Goal: Task Accomplishment & Management: Use online tool/utility

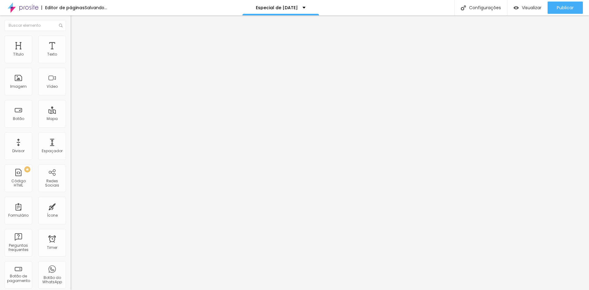
click at [71, 42] on img at bounding box center [74, 45] width 6 height 6
click at [71, 41] on li "Estilo" at bounding box center [106, 39] width 71 height 6
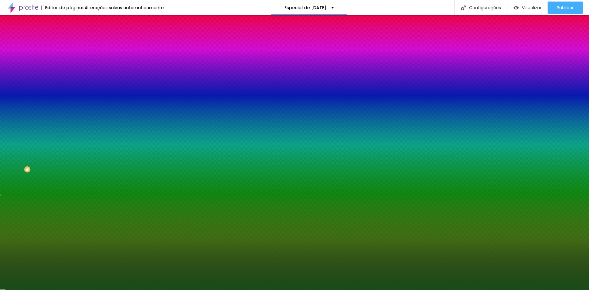
click at [71, 59] on div at bounding box center [106, 59] width 71 height 0
click at [54, 71] on div at bounding box center [294, 145] width 589 height 290
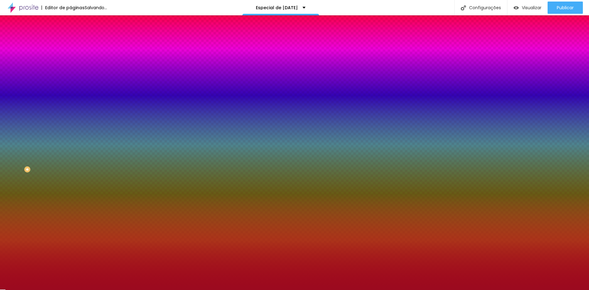
type input "#9B0E22"
drag, startPoint x: 36, startPoint y: 100, endPoint x: 45, endPoint y: 87, distance: 16.2
click at [45, 87] on div at bounding box center [294, 145] width 589 height 290
drag, startPoint x: 47, startPoint y: 61, endPoint x: 70, endPoint y: 61, distance: 23.0
click at [71, 61] on div "Cor de fundo Voltar ao padrão #9B0E22 0 Borda arredondada" at bounding box center [106, 100] width 71 height 104
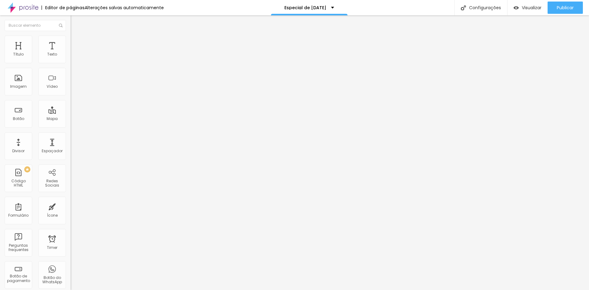
click at [71, 42] on li "Avançado" at bounding box center [106, 45] width 71 height 6
click at [76, 41] on span "Estilo" at bounding box center [81, 39] width 10 height 5
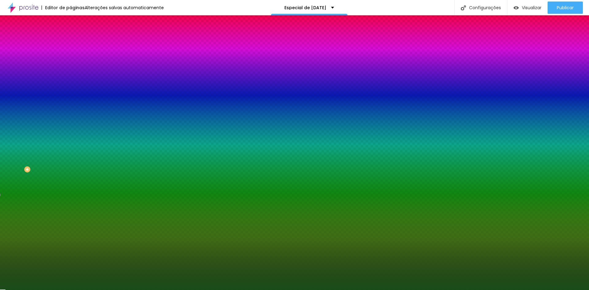
click at [71, 83] on div at bounding box center [106, 83] width 71 height 0
paste input "9B0E22"
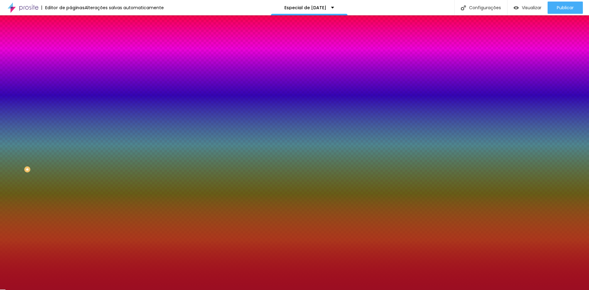
type input "#9B0E22"
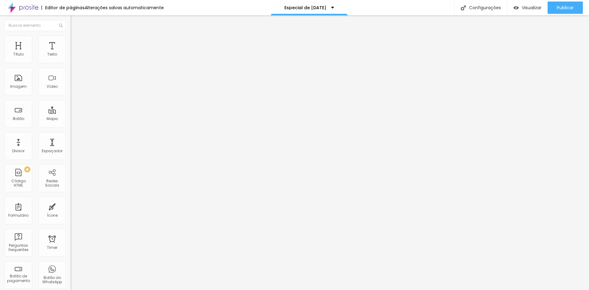
click at [71, 39] on li "Estilo" at bounding box center [106, 39] width 71 height 6
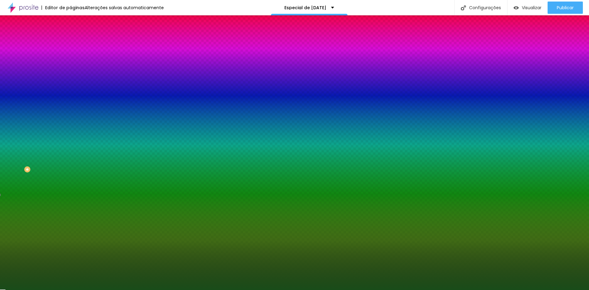
paste input "9B0E22"
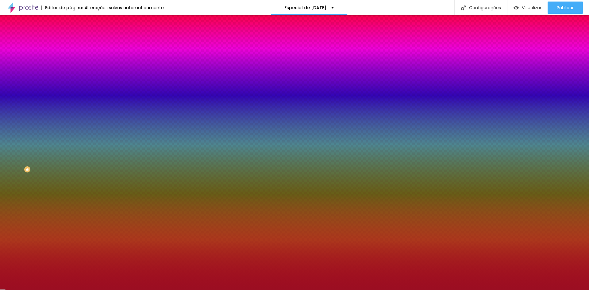
type input "#9B0E22"
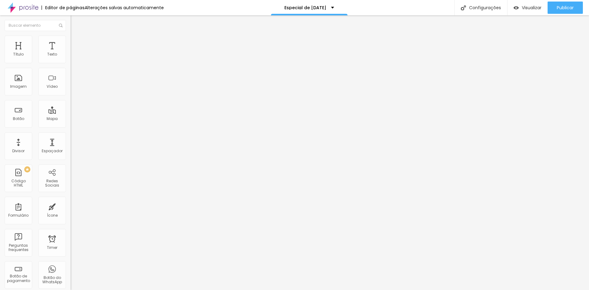
click at [71, 41] on li "Estilo" at bounding box center [106, 39] width 71 height 6
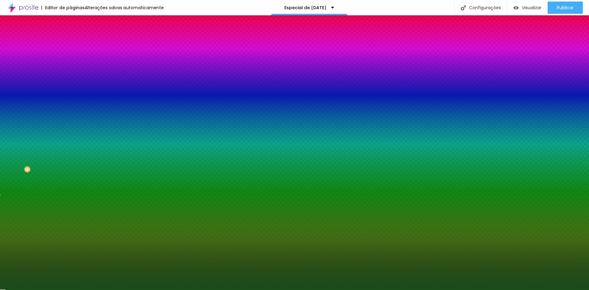
drag, startPoint x: 49, startPoint y: 60, endPoint x: 68, endPoint y: 61, distance: 19.3
click at [71, 61] on div "Cor de fundo Voltar ao padrão #194C19 0 Borda arredondada" at bounding box center [106, 100] width 71 height 104
paste input "9B0E22"
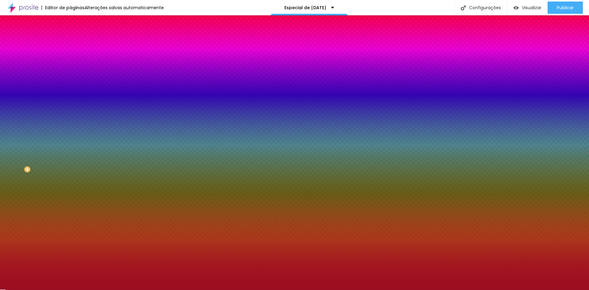
type input "#9B0E22"
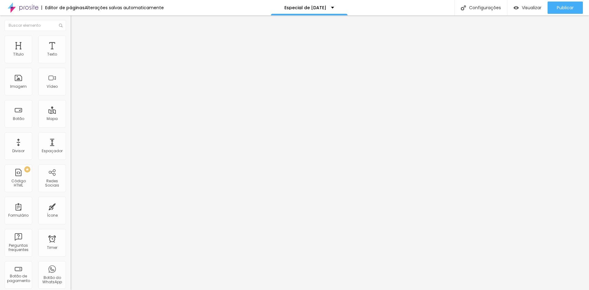
click at [76, 42] on span "Estilo" at bounding box center [81, 39] width 10 height 5
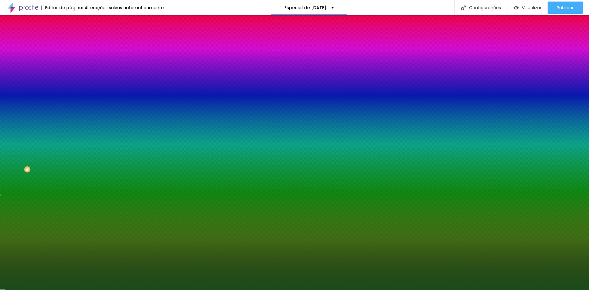
paste input "9B0E22"
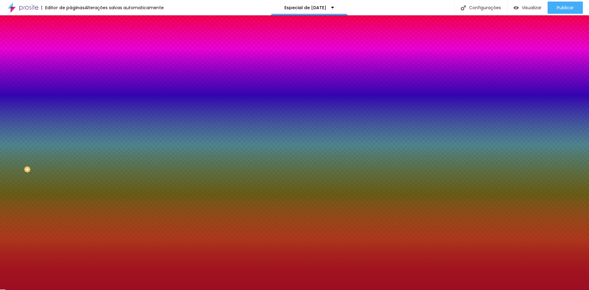
type input "#9B0E22"
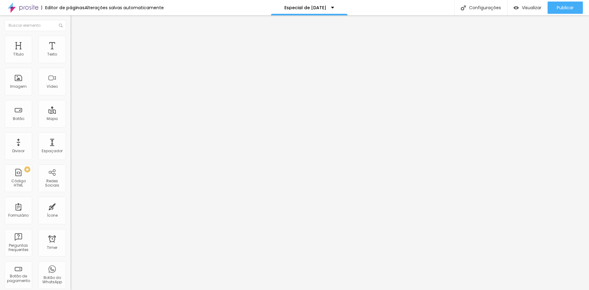
click at [71, 37] on li "Estilo" at bounding box center [106, 39] width 71 height 6
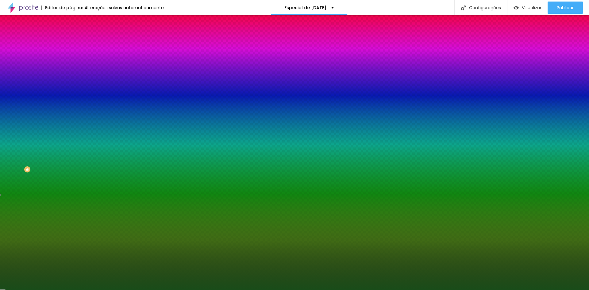
drag, startPoint x: 46, startPoint y: 60, endPoint x: 69, endPoint y: 61, distance: 23.0
click at [71, 61] on div "Cor de fundo Voltar ao padrão #194C19 0 Borda arredondada" at bounding box center [106, 100] width 71 height 104
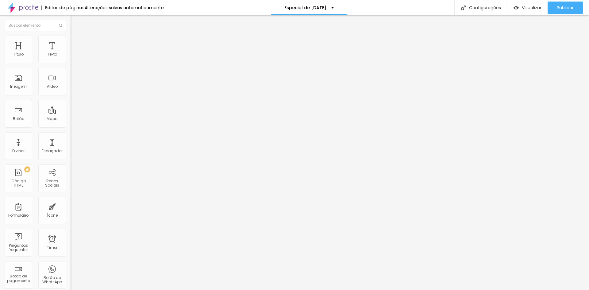
click at [71, 40] on img at bounding box center [74, 39] width 6 height 6
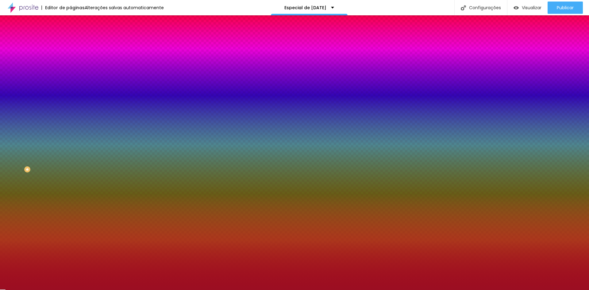
drag, startPoint x: 48, startPoint y: 60, endPoint x: 70, endPoint y: 61, distance: 22.1
click at [71, 61] on div "Cor de fundo Voltar ao padrão #9B0E22 0 Borda arredondada" at bounding box center [106, 100] width 71 height 104
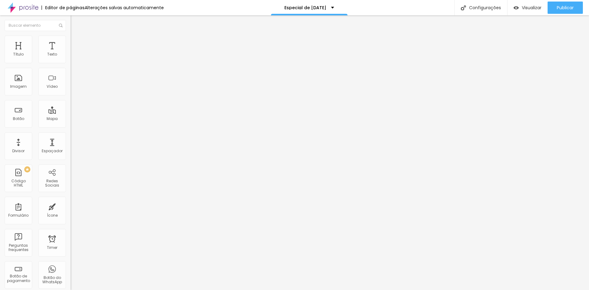
click at [71, 41] on li "Estilo" at bounding box center [106, 39] width 71 height 6
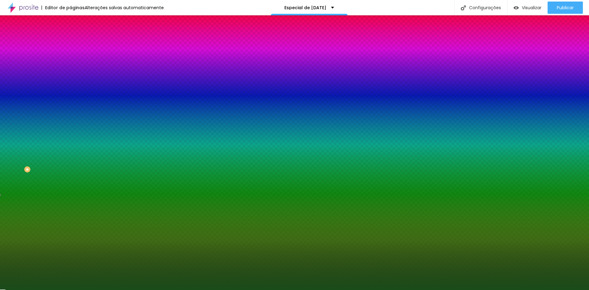
drag, startPoint x: 48, startPoint y: 61, endPoint x: 70, endPoint y: 61, distance: 21.8
click at [71, 61] on div "Cor de fundo Voltar ao padrão #194C19 0 Borda arredondada" at bounding box center [106, 100] width 71 height 104
paste input "9B0E22"
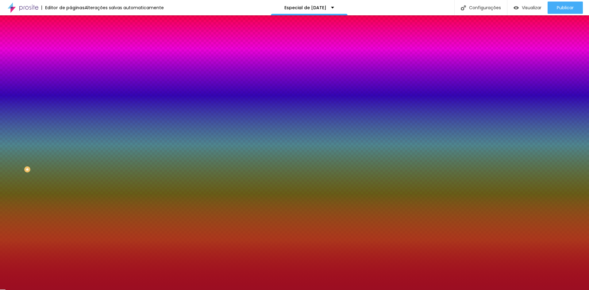
type input "#9B0E22"
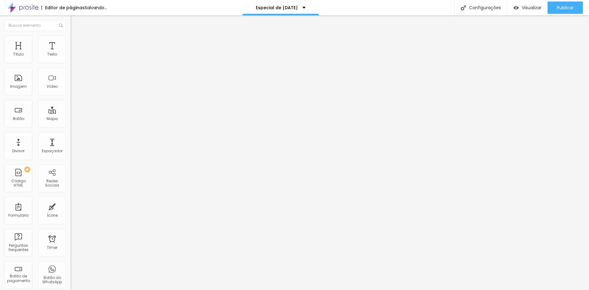
click at [71, 40] on li "Estilo" at bounding box center [106, 39] width 71 height 6
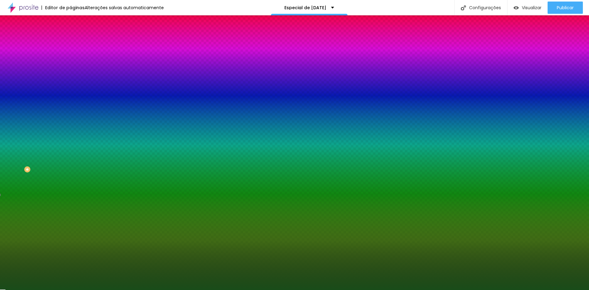
drag, startPoint x: 48, startPoint y: 62, endPoint x: 67, endPoint y: 62, distance: 19.6
click at [71, 62] on div "Cor de fundo Voltar ao padrão #194C19 0 Borda arredondada" at bounding box center [106, 100] width 71 height 104
paste input "9B0E22"
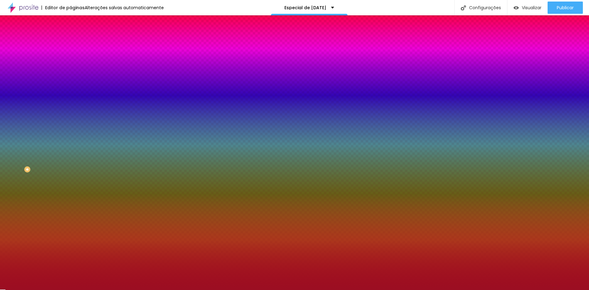
type input "#9B0E22"
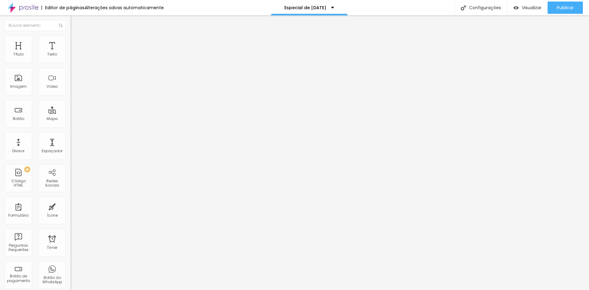
click at [76, 41] on span "Estilo" at bounding box center [81, 39] width 10 height 5
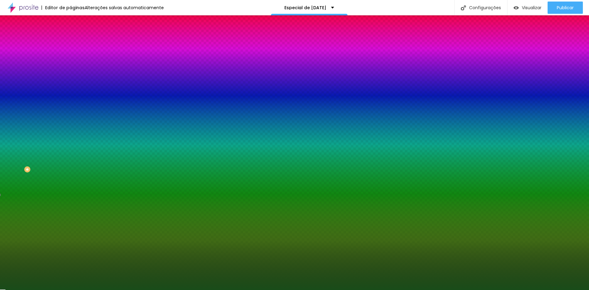
paste input "9B0E22"
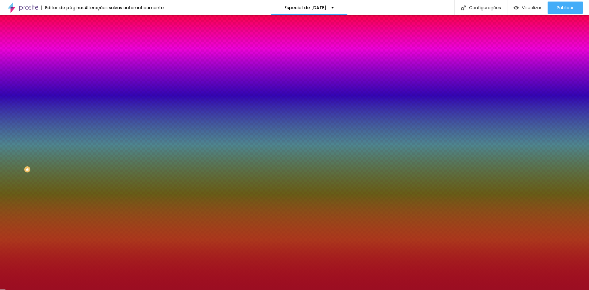
type input "#9B0E22"
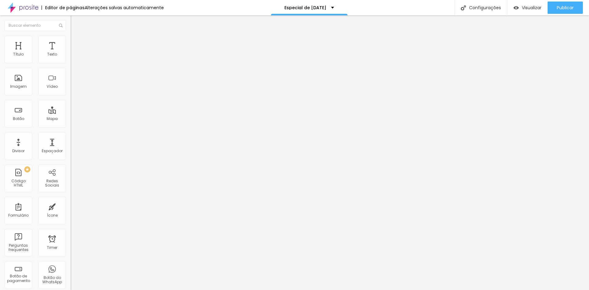
click at [76, 42] on span "Estilo" at bounding box center [81, 39] width 10 height 5
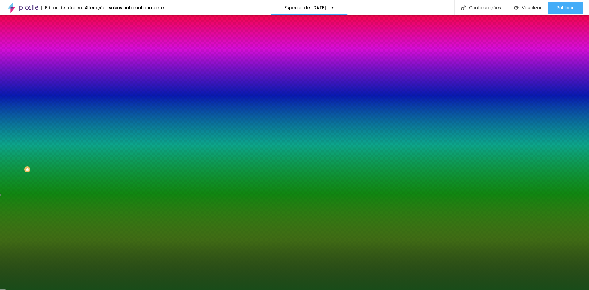
drag, startPoint x: 48, startPoint y: 61, endPoint x: 69, endPoint y: 61, distance: 20.5
click at [71, 61] on div "Cor de fundo Voltar ao padrão #194C19 0 Borda arredondada" at bounding box center [106, 100] width 71 height 104
paste input "9B0E22"
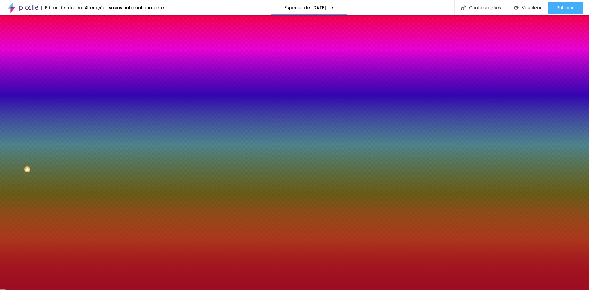
type input "#9B0E22"
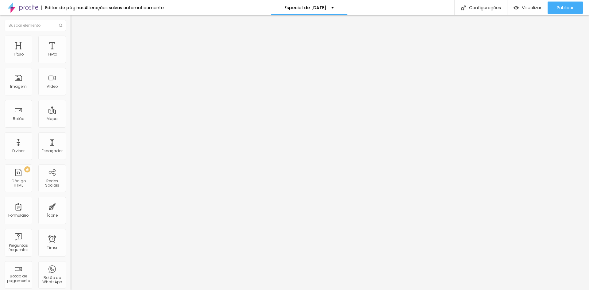
click at [76, 41] on span "Estilo" at bounding box center [81, 39] width 10 height 5
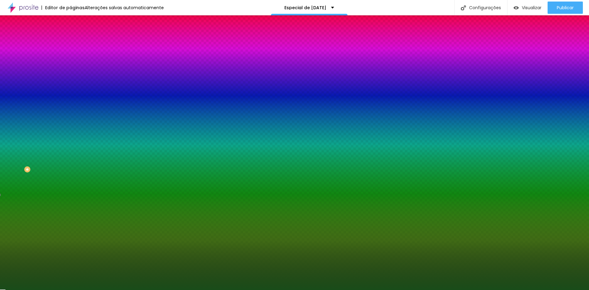
drag, startPoint x: 48, startPoint y: 110, endPoint x: 69, endPoint y: 110, distance: 21.2
click at [71, 110] on div "Imagem de fundo Adicionar imagem Efeito da Imagem Nenhum Nenhum Parallax Cor de…" at bounding box center [106, 87] width 71 height 79
paste input "9B0E22"
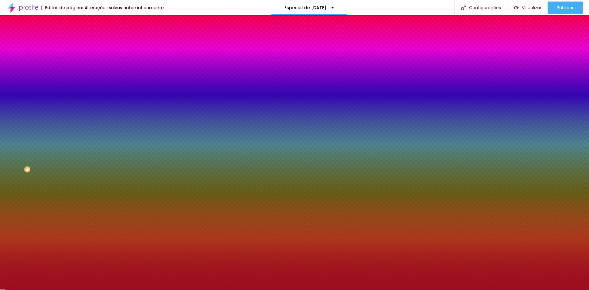
type input "#9B0E22"
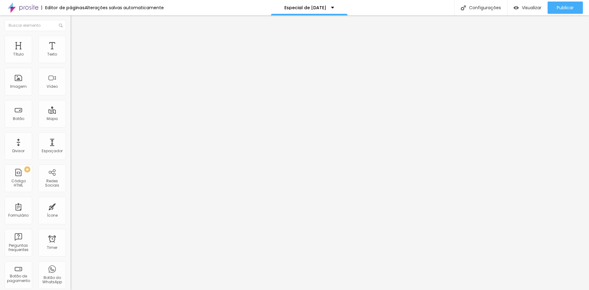
click at [71, 38] on img at bounding box center [74, 39] width 6 height 6
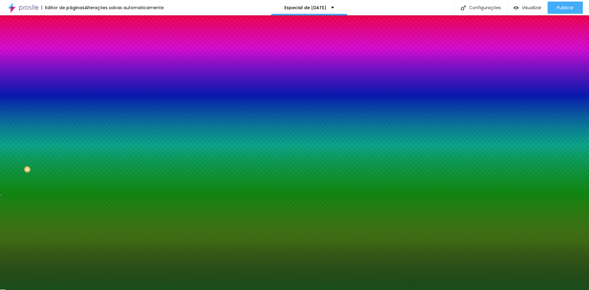
click at [71, 61] on input "#194C19" at bounding box center [108, 62] width 74 height 6
paste input "9B0E22"
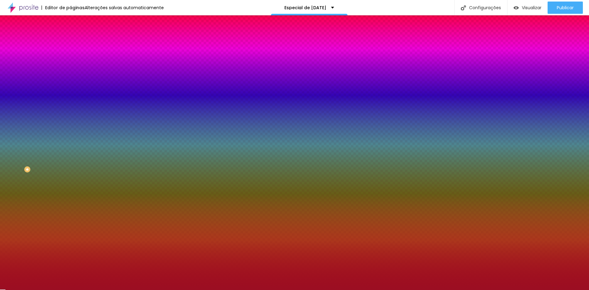
type input "#9B0E22"
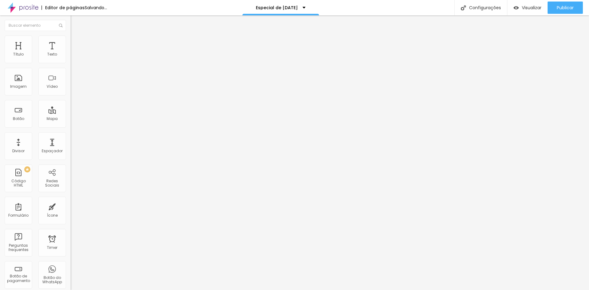
click at [71, 39] on img at bounding box center [74, 39] width 6 height 6
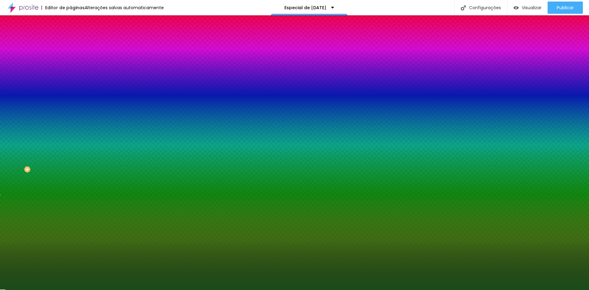
drag, startPoint x: 48, startPoint y: 62, endPoint x: 69, endPoint y: 62, distance: 20.9
click at [71, 62] on div "Cor de fundo Voltar ao padrão #194C19 0 Borda arredondada" at bounding box center [106, 100] width 71 height 104
paste input "9B0E22"
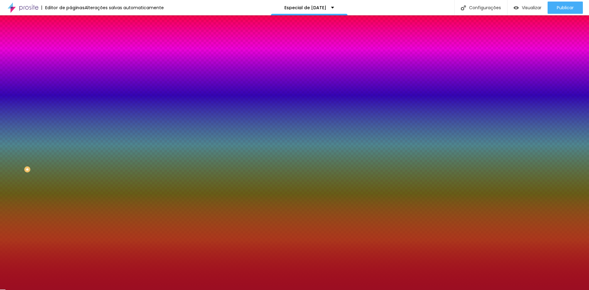
type input "#9B0E22"
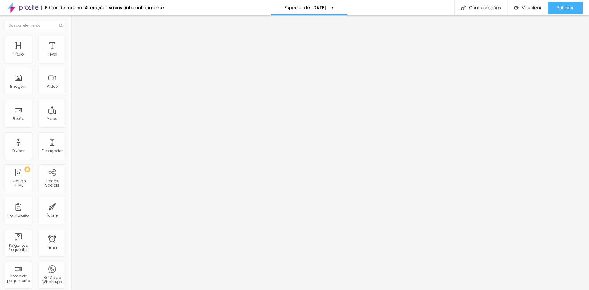
click at [71, 40] on li "Estilo" at bounding box center [106, 39] width 71 height 6
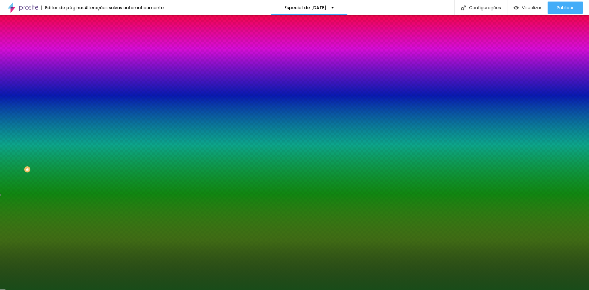
paste input "9B0E22"
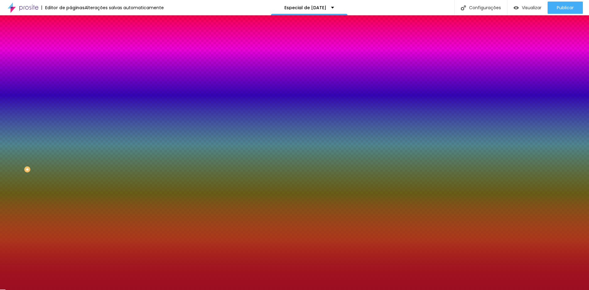
type input "#9B0E22"
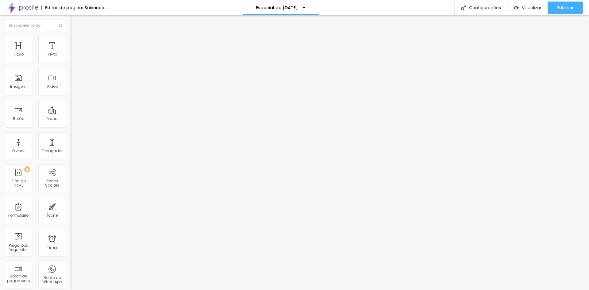
click at [76, 42] on span "Estilo" at bounding box center [81, 39] width 10 height 5
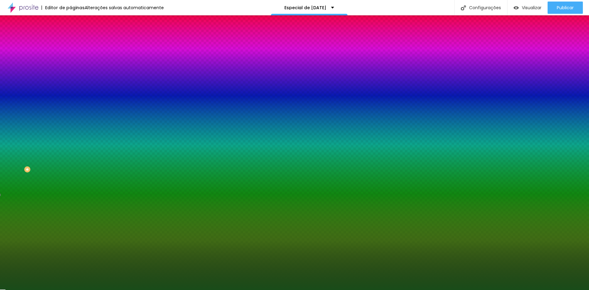
drag, startPoint x: 48, startPoint y: 110, endPoint x: 67, endPoint y: 111, distance: 18.2
click at [71, 111] on div "Imagem de fundo Adicionar imagem Efeito da Imagem Nenhum Nenhum Parallax Cor de…" at bounding box center [106, 87] width 71 height 79
paste input "9B0E22"
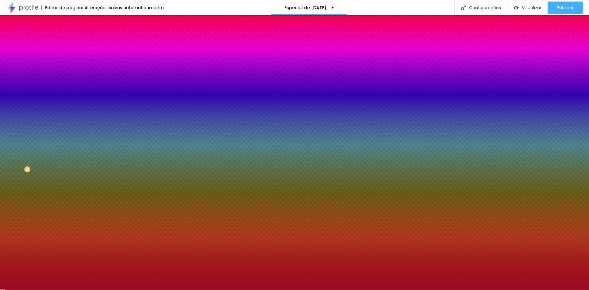
type input "#9B0E22"
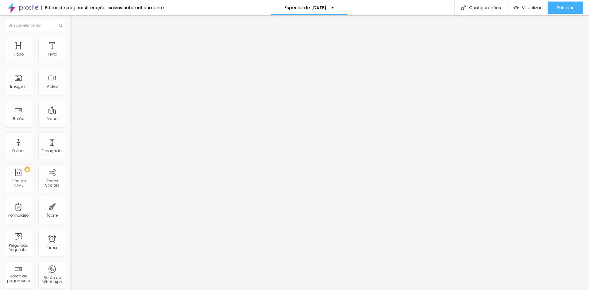
click at [71, 40] on li "Estilo" at bounding box center [106, 39] width 71 height 6
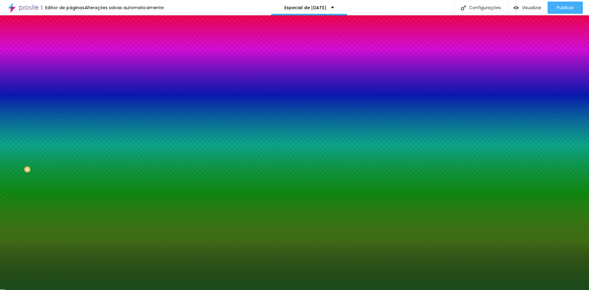
paste input "9B0E22"
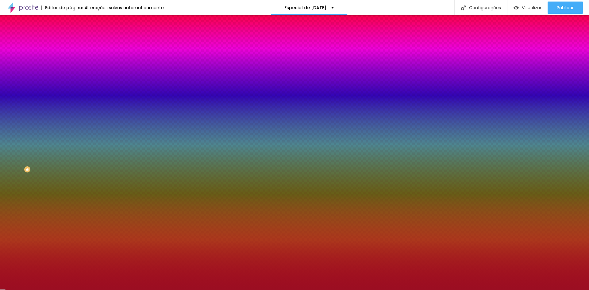
type input "#9B0E22"
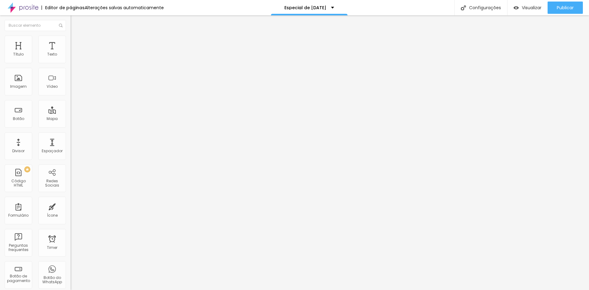
click at [76, 41] on span "Estilo" at bounding box center [81, 39] width 10 height 5
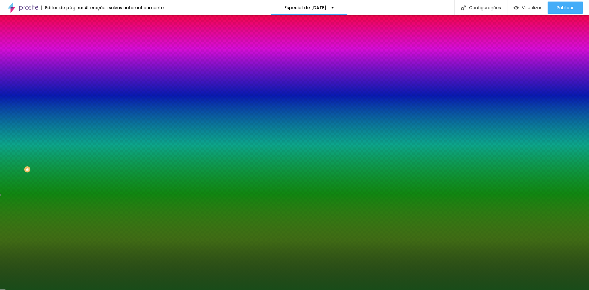
paste input "9B0E22"
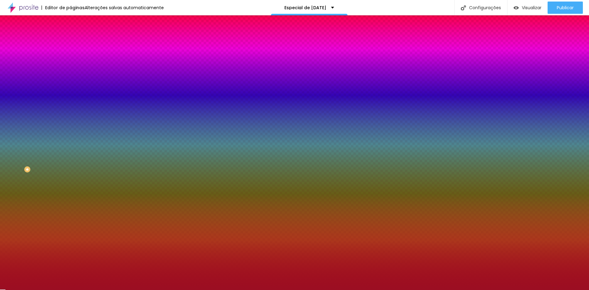
type input "#9B0E22"
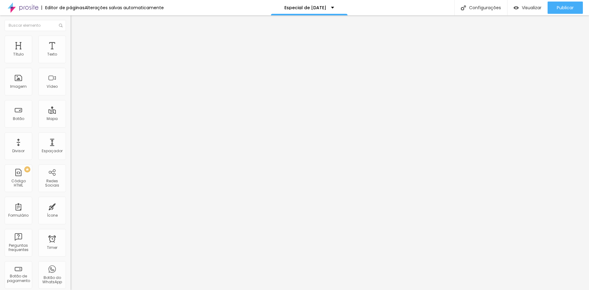
click at [71, 39] on img at bounding box center [74, 39] width 6 height 6
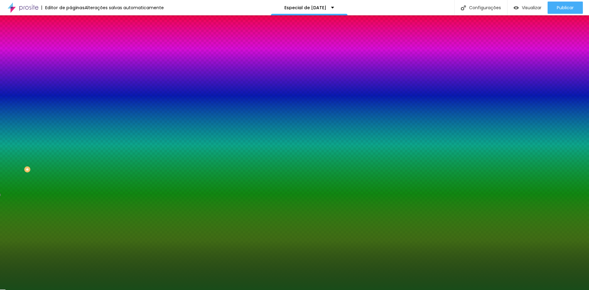
drag, startPoint x: 48, startPoint y: 61, endPoint x: 70, endPoint y: 63, distance: 21.8
click at [71, 63] on div "Cor de fundo Voltar ao padrão #194C19 0 Borda arredondada" at bounding box center [106, 100] width 71 height 104
paste input "9B0E22"
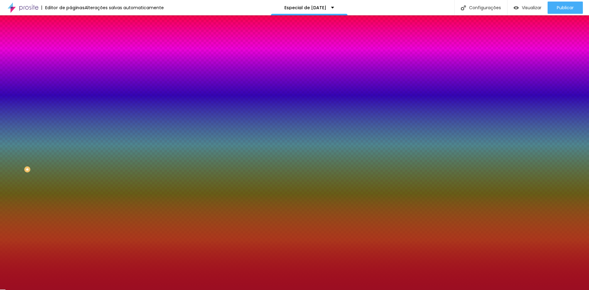
type input "#9B0E22"
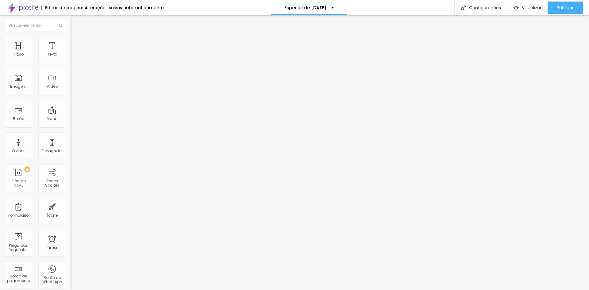
click at [76, 42] on span "Estilo" at bounding box center [81, 39] width 10 height 5
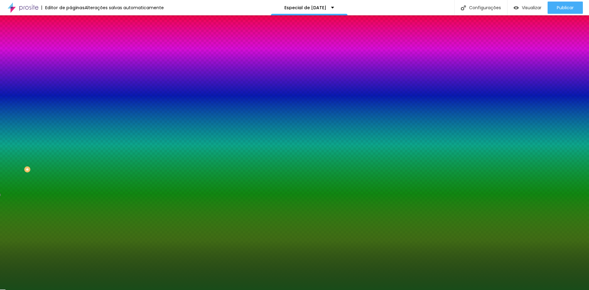
paste input "9B0E22"
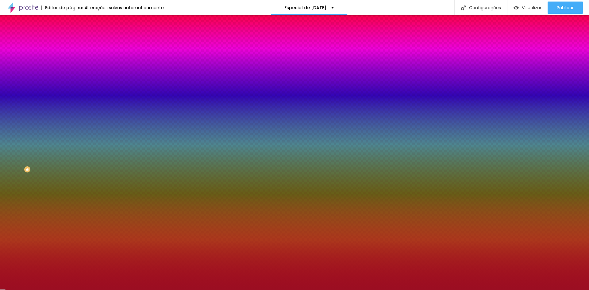
type input "#9B0E22"
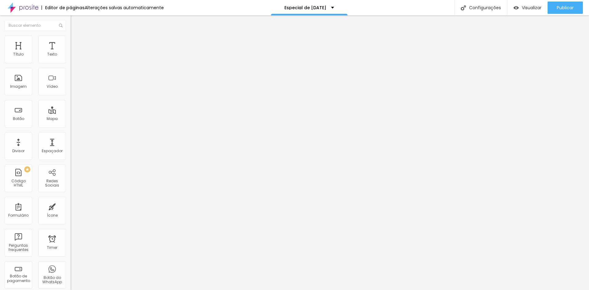
type input "17"
type input "18"
type input "19"
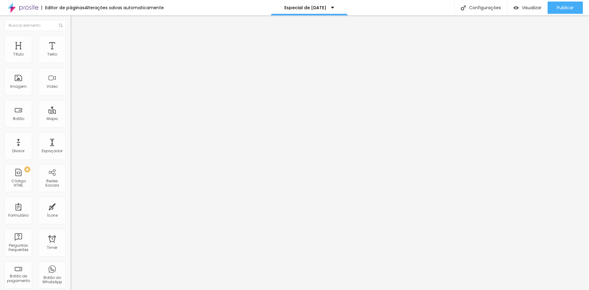
type input "19"
type input "18"
type input "20"
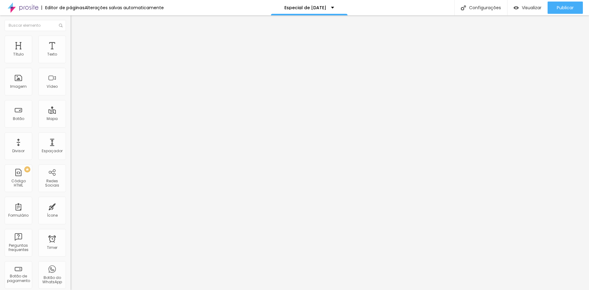
type input "21"
type input "22"
type input "23"
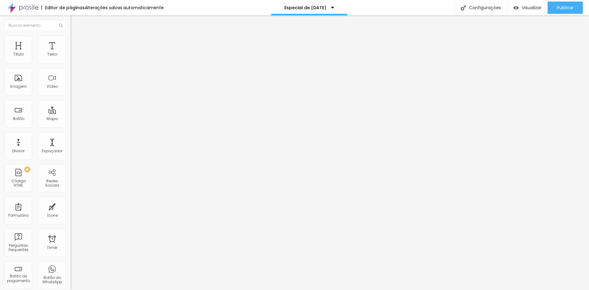
type input "23"
type input "24"
type input "25"
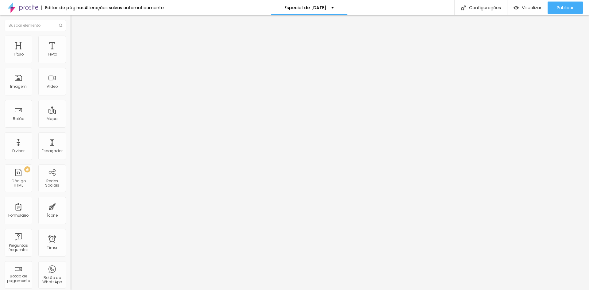
type input "27"
type input "26"
type input "25"
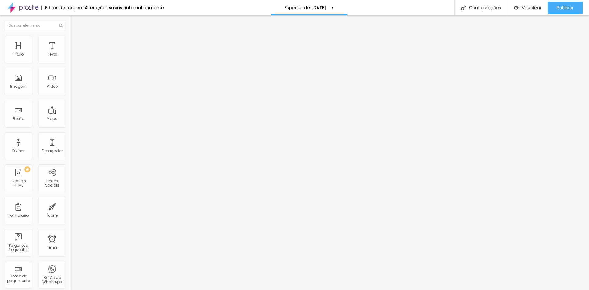
type input "25"
drag, startPoint x: 15, startPoint y: 130, endPoint x: 19, endPoint y: 130, distance: 4.3
type input "25"
click at [71, 145] on input "range" at bounding box center [91, 147] width 40 height 5
click at [562, 9] on span "Publicar" at bounding box center [565, 7] width 17 height 5
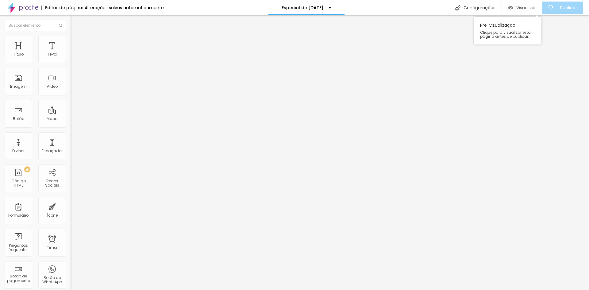
click at [532, 6] on span "Visualizar" at bounding box center [526, 7] width 20 height 5
click at [71, 38] on img at bounding box center [74, 39] width 6 height 6
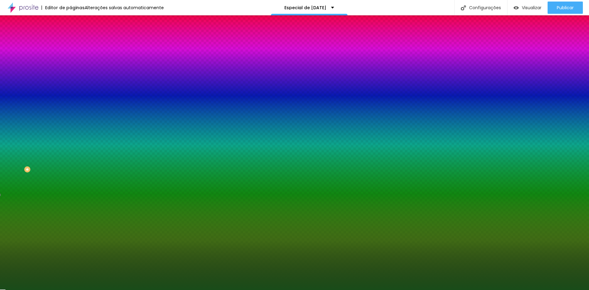
drag, startPoint x: 46, startPoint y: 61, endPoint x: 57, endPoint y: 61, distance: 11.0
click at [71, 61] on div "#194C19" at bounding box center [106, 62] width 71 height 6
drag, startPoint x: 48, startPoint y: 61, endPoint x: 69, endPoint y: 62, distance: 20.9
click at [71, 62] on div "Cor de fundo Voltar ao padrão #194C19 0 Borda arredondada" at bounding box center [106, 100] width 71 height 104
paste input "9B0E22"
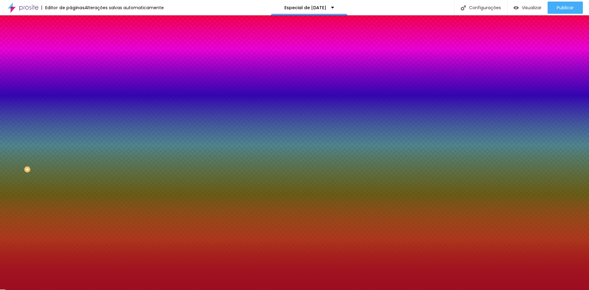
type input "#9B0E22"
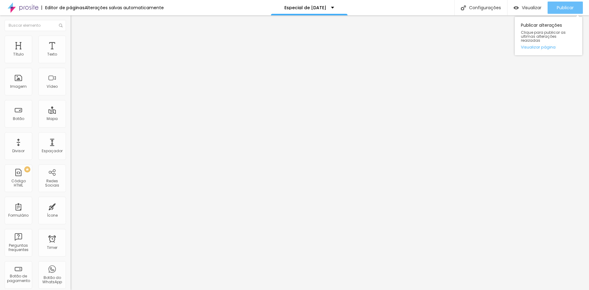
click at [557, 2] on div "Publicar" at bounding box center [565, 8] width 17 height 12
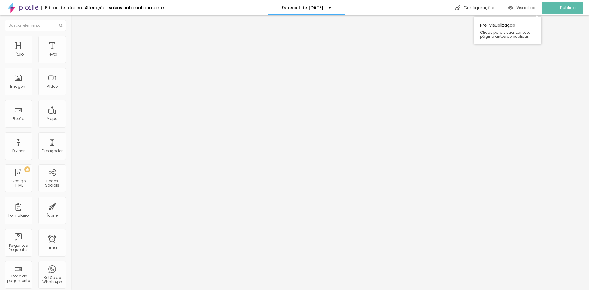
click at [525, 9] on span "Visualizar" at bounding box center [526, 7] width 20 height 5
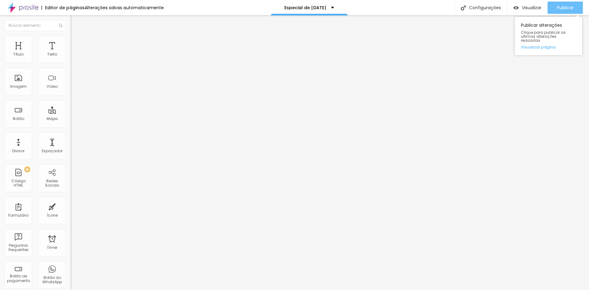
click at [564, 1] on div "Publicar Publicar alterações Clique para publicar as ultimas alterações reaizad…" at bounding box center [564, 7] width 35 height 15
click at [563, 8] on span "Publicar" at bounding box center [565, 7] width 17 height 5
click at [71, 53] on span "Trocar imagem" at bounding box center [87, 50] width 33 height 5
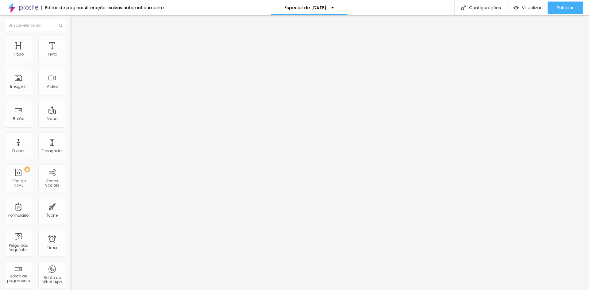
click at [557, 4] on div "Publicar" at bounding box center [565, 8] width 17 height 12
click at [524, 7] on span "Visualizar" at bounding box center [526, 7] width 20 height 5
click at [71, 36] on li "Estilo" at bounding box center [106, 39] width 71 height 6
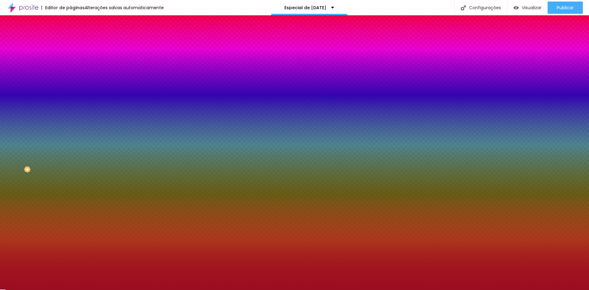
drag, startPoint x: 56, startPoint y: 60, endPoint x: 70, endPoint y: 60, distance: 13.8
click at [71, 60] on div "Cor de fundo Voltar ao padrão #9B0E22 0 Borda arredondada" at bounding box center [106, 100] width 71 height 104
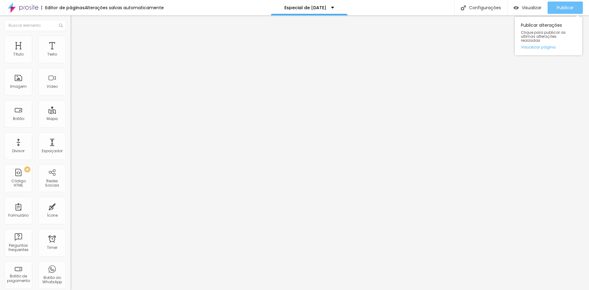
click at [560, 8] on span "Publicar" at bounding box center [565, 7] width 17 height 5
click at [558, 5] on span "Publicar" at bounding box center [565, 7] width 17 height 5
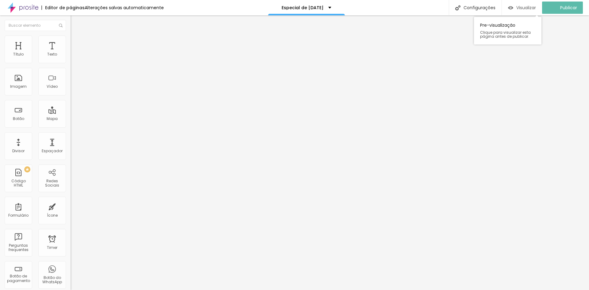
click at [525, 10] on span "Visualizar" at bounding box center [526, 7] width 20 height 5
click at [76, 42] on span "Estilo" at bounding box center [81, 39] width 10 height 5
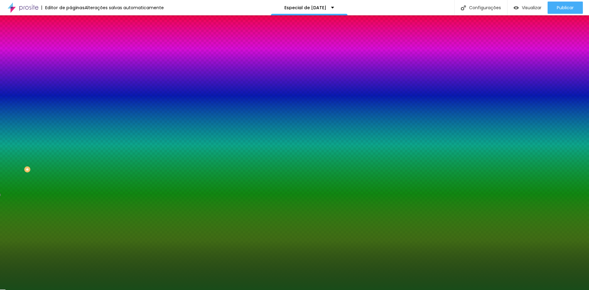
click at [71, 60] on input "#194C19" at bounding box center [108, 62] width 74 height 6
drag, startPoint x: 49, startPoint y: 61, endPoint x: 67, endPoint y: 61, distance: 18.1
click at [71, 61] on div "Cor de fundo Voltar ao padrão #194C19 0 Borda arredondada" at bounding box center [106, 100] width 71 height 104
paste input "AB"
type input "#AB"
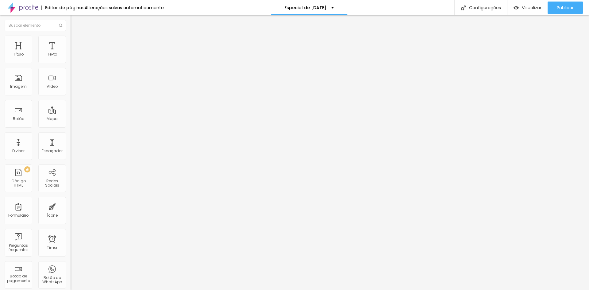
click at [76, 41] on span "Estilo" at bounding box center [81, 39] width 10 height 5
click at [76, 42] on span "Estilo" at bounding box center [81, 39] width 10 height 5
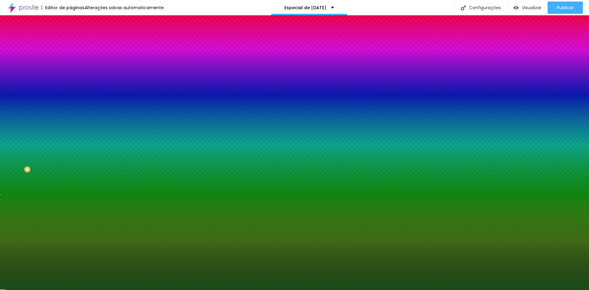
drag, startPoint x: 48, startPoint y: 61, endPoint x: 70, endPoint y: 61, distance: 21.5
click at [71, 61] on div "Cor de fundo Voltar ao padrão #194C19 0 Borda arredondada" at bounding box center [106, 100] width 71 height 104
paste input "9B0E22"
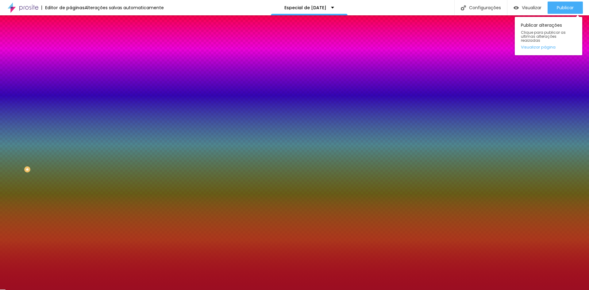
type input "#9B0E22"
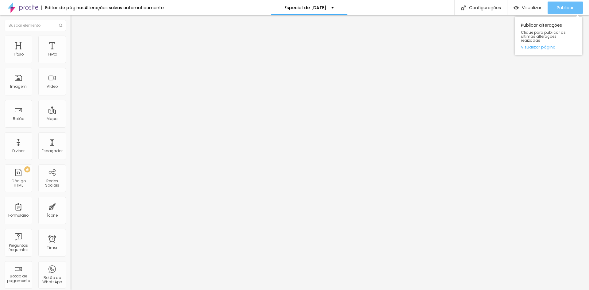
click at [563, 8] on span "Publicar" at bounding box center [565, 7] width 17 height 5
type input "1.2"
type input "1.1"
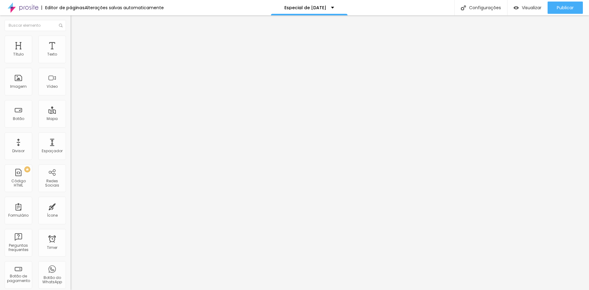
type input "1"
type input "0.9"
type input "0.8"
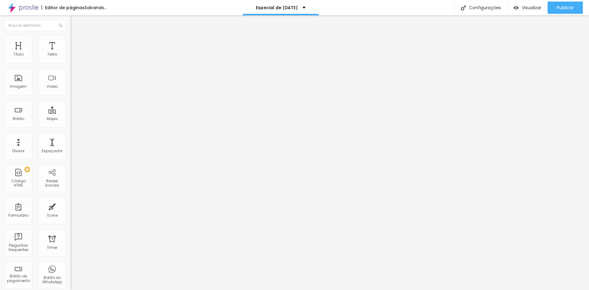
type input "0.8"
type input "0.7"
type input "0.6"
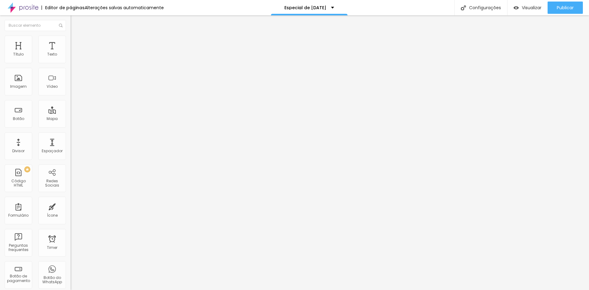
type input "0.7"
drag, startPoint x: 35, startPoint y: 153, endPoint x: 19, endPoint y: 157, distance: 16.1
type input "0.7"
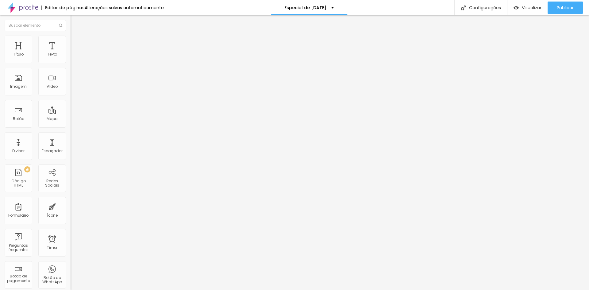
click at [71, 40] on li "Estilo" at bounding box center [106, 39] width 71 height 6
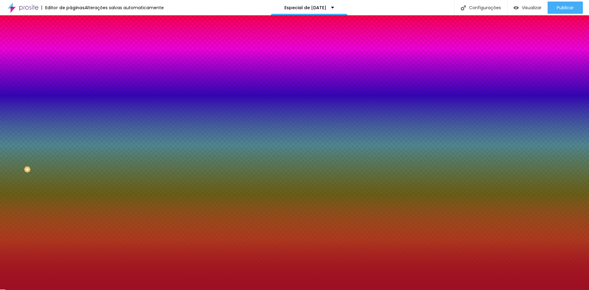
drag, startPoint x: 56, startPoint y: 59, endPoint x: 65, endPoint y: 61, distance: 9.6
click at [71, 61] on input "#9B1024" at bounding box center [108, 62] width 74 height 6
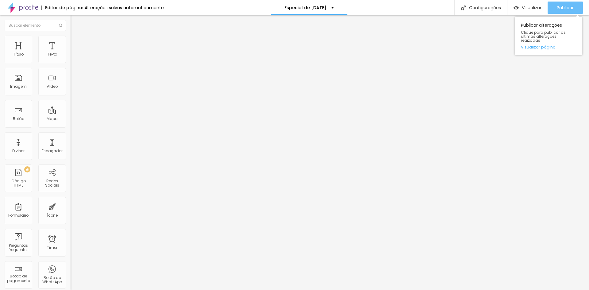
click at [573, 7] on span "Publicar" at bounding box center [565, 7] width 17 height 5
click at [560, 7] on span "Publicar" at bounding box center [565, 7] width 17 height 5
click at [71, 53] on span "Trocar imagem" at bounding box center [87, 50] width 33 height 5
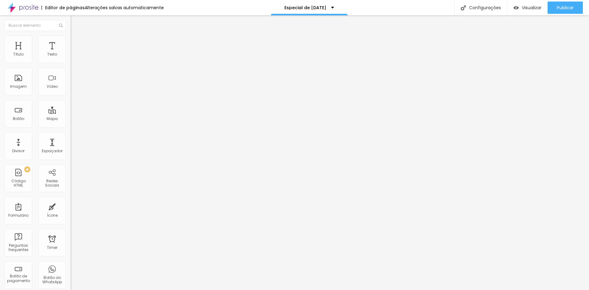
click at [566, 8] on span "Publicar" at bounding box center [565, 7] width 17 height 5
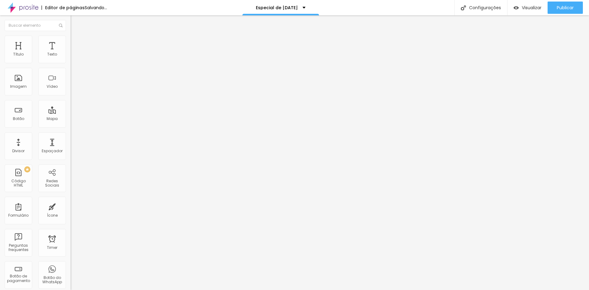
click at [71, 53] on span "Trocar imagem" at bounding box center [87, 50] width 33 height 5
click at [71, 40] on li "Estilo" at bounding box center [106, 39] width 71 height 6
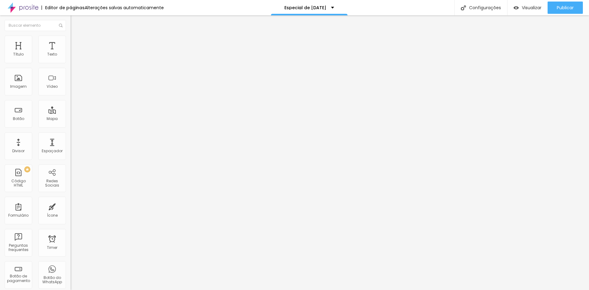
click at [71, 36] on li "Conteúdo" at bounding box center [106, 32] width 71 height 6
click at [71, 53] on span "Trocar imagem" at bounding box center [87, 50] width 33 height 5
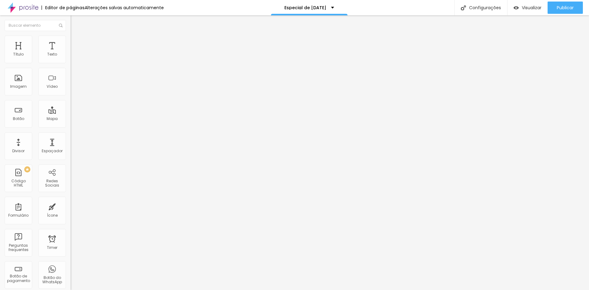
click at [554, 6] on button "Publicar" at bounding box center [564, 8] width 35 height 12
click at [71, 63] on span "Titulo 3" at bounding box center [79, 59] width 17 height 7
type input "22"
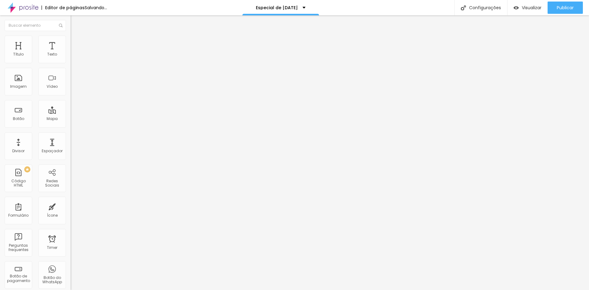
type input "21"
click at [71, 146] on input "range" at bounding box center [91, 148] width 40 height 5
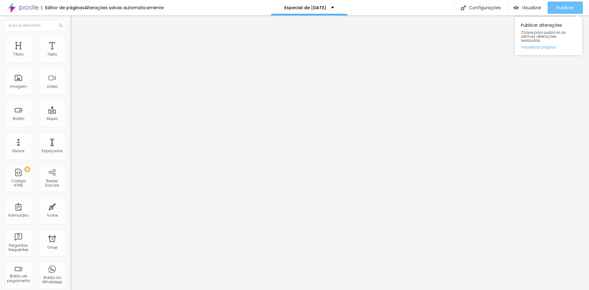
click at [560, 7] on span "Publicar" at bounding box center [565, 7] width 17 height 5
type input "22"
type input "23"
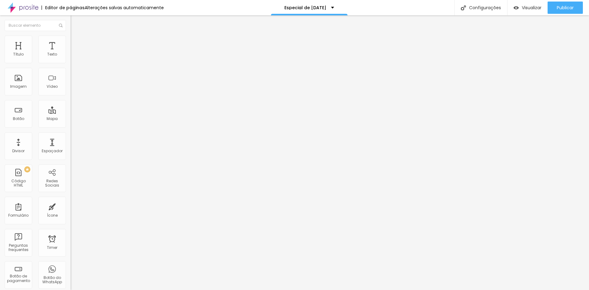
type input "24"
click at [71, 146] on input "range" at bounding box center [91, 148] width 40 height 5
click at [559, 8] on span "Publicar" at bounding box center [565, 7] width 17 height 5
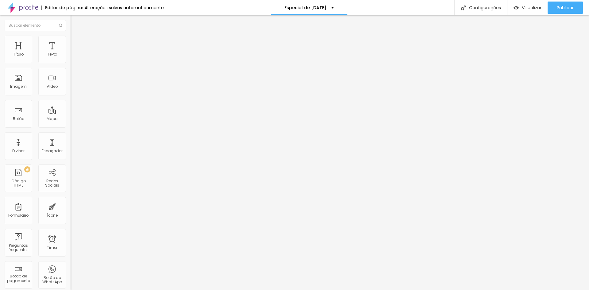
click at [71, 58] on span "Titulo 2" at bounding box center [81, 54] width 20 height 8
click at [76, 59] on span "Titulo 2" at bounding box center [86, 55] width 20 height 8
type input "22"
type input "21"
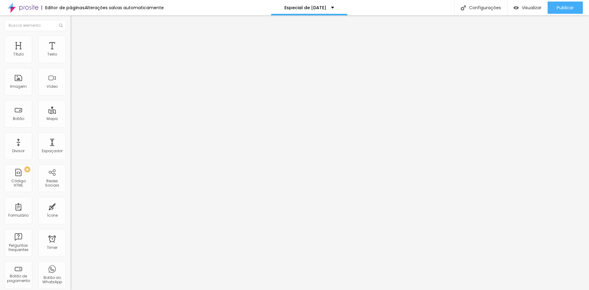
type input "21"
type input "20"
click at [71, 145] on input "range" at bounding box center [91, 147] width 40 height 5
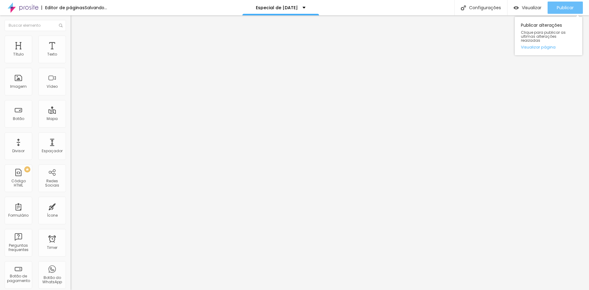
click at [557, 8] on span "Publicar" at bounding box center [565, 7] width 17 height 5
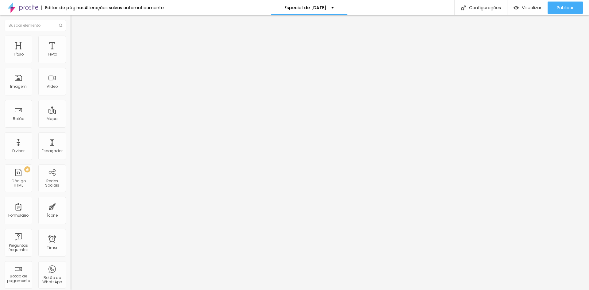
type input "20"
type input "21"
type input "22"
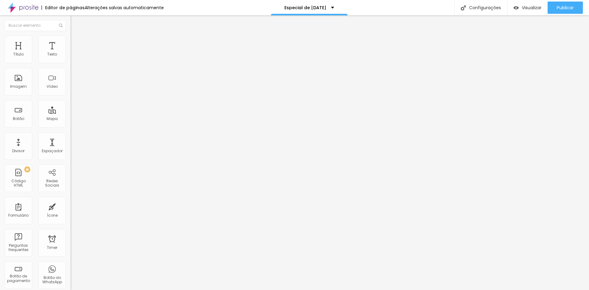
type input "23"
type input "24"
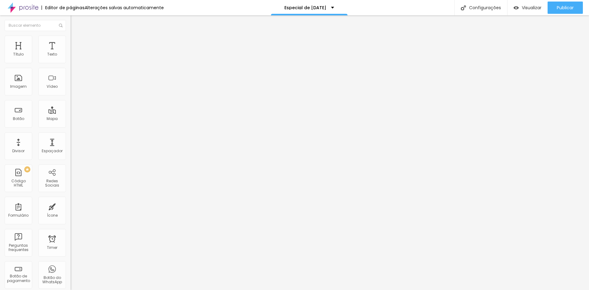
click at [71, 145] on input "range" at bounding box center [91, 147] width 40 height 5
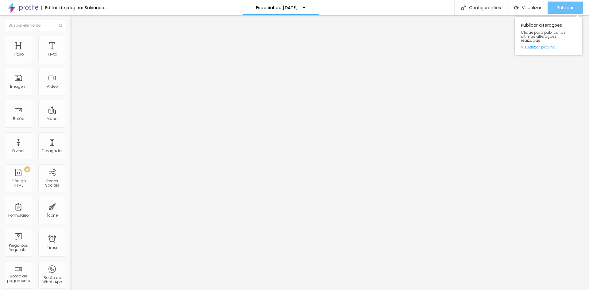
click at [562, 8] on span "Publicar" at bounding box center [565, 7] width 17 height 5
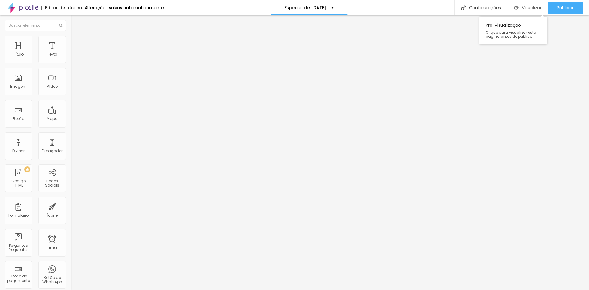
click at [522, 8] on span "Visualizar" at bounding box center [532, 7] width 20 height 5
type input "27"
type input "28"
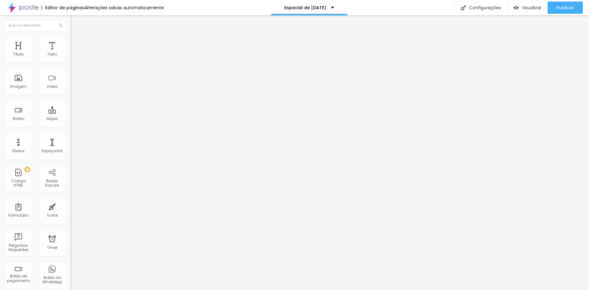
type input "29"
type input "30"
drag, startPoint x: 19, startPoint y: 129, endPoint x: 26, endPoint y: 128, distance: 6.5
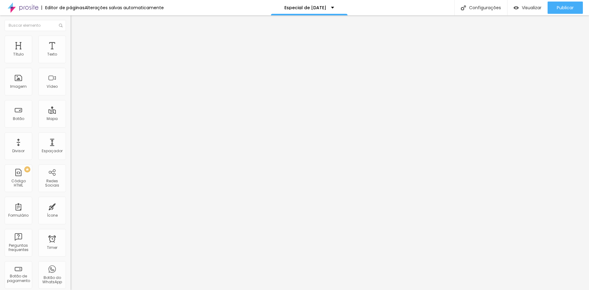
click at [71, 145] on input "range" at bounding box center [91, 147] width 40 height 5
click at [566, 5] on span "Publicar" at bounding box center [565, 7] width 17 height 5
click at [533, 7] on span "Visualizar" at bounding box center [526, 7] width 20 height 5
type input "28"
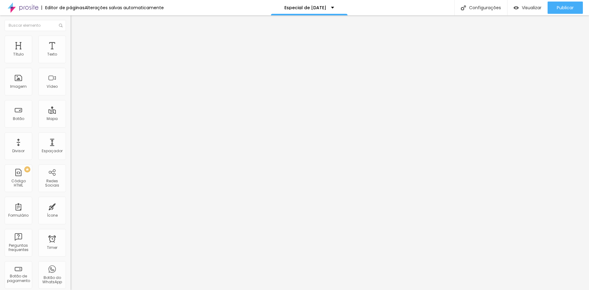
type input "27"
type input "26"
click at [71, 145] on input "range" at bounding box center [91, 147] width 40 height 5
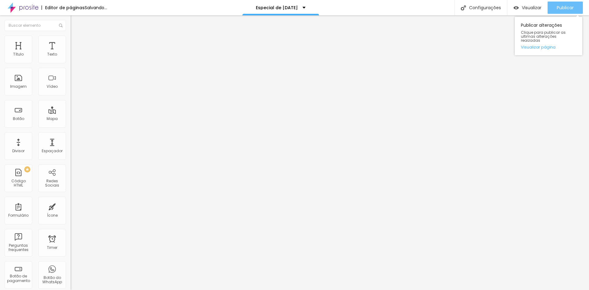
click at [562, 6] on span "Publicar" at bounding box center [565, 7] width 17 height 5
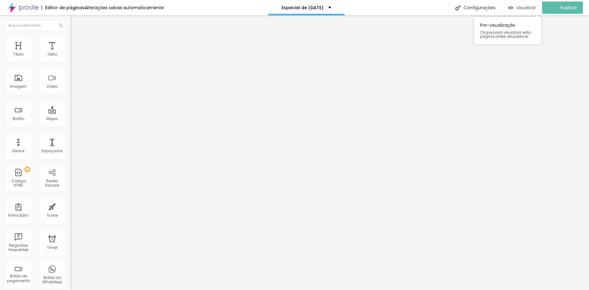
click at [524, 8] on span "Visualizar" at bounding box center [526, 7] width 20 height 5
type input "24"
type input "23"
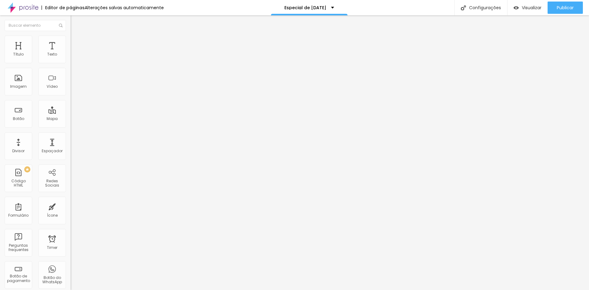
type input "23"
click at [71, 145] on input "range" at bounding box center [91, 147] width 40 height 5
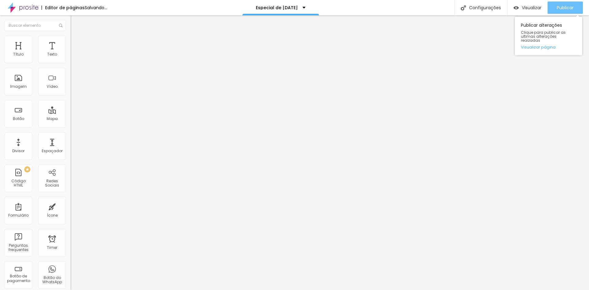
click at [570, 9] on span "Publicar" at bounding box center [565, 7] width 17 height 5
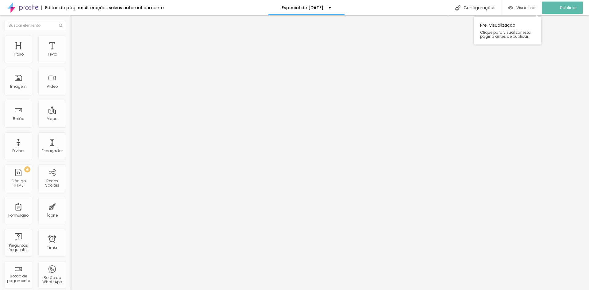
click at [522, 8] on span "Visualizar" at bounding box center [526, 7] width 20 height 5
click at [71, 53] on span "Trocar imagem" at bounding box center [87, 50] width 33 height 5
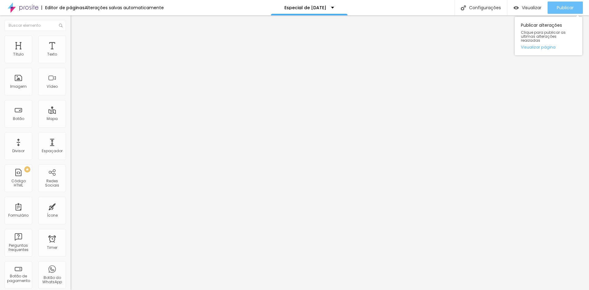
click at [560, 7] on span "Publicar" at bounding box center [565, 7] width 17 height 5
click at [529, 8] on span "Visualizar" at bounding box center [532, 7] width 20 height 5
type input "22"
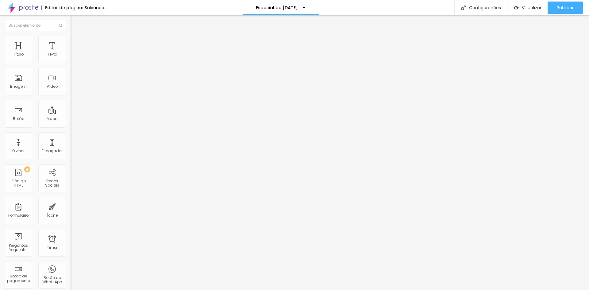
type input "21"
type input "22"
click at [71, 145] on input "range" at bounding box center [91, 147] width 40 height 5
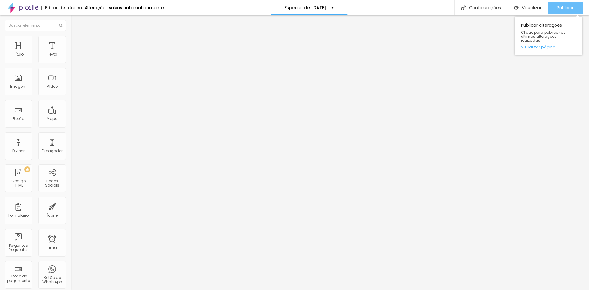
click at [566, 8] on span "Publicar" at bounding box center [565, 7] width 17 height 5
click at [71, 63] on span "Titulo 3" at bounding box center [79, 59] width 17 height 7
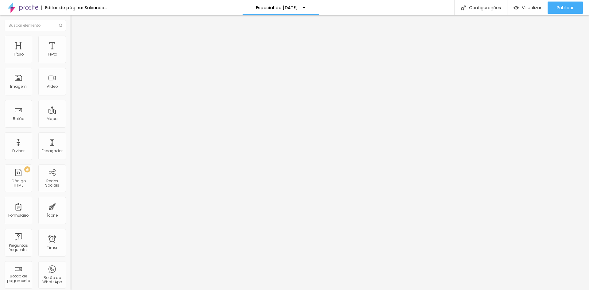
type input "25"
type input "26"
type input "27"
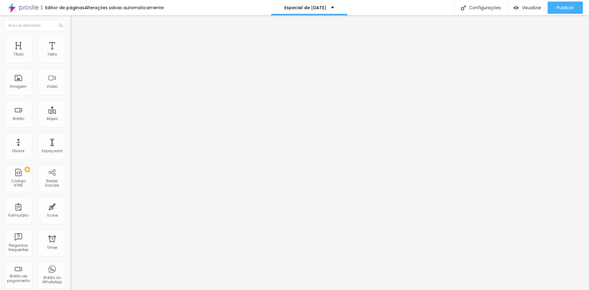
type input "27"
click at [71, 146] on input "range" at bounding box center [91, 148] width 40 height 5
type input "24"
type input "23"
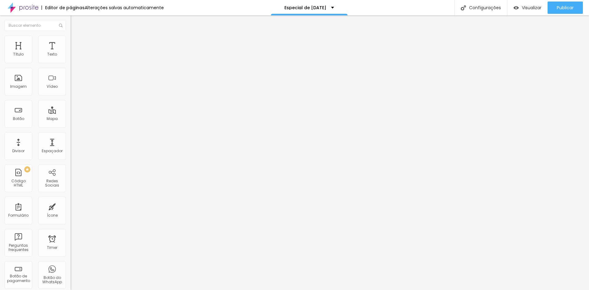
type input "23"
type input "24"
type input "25"
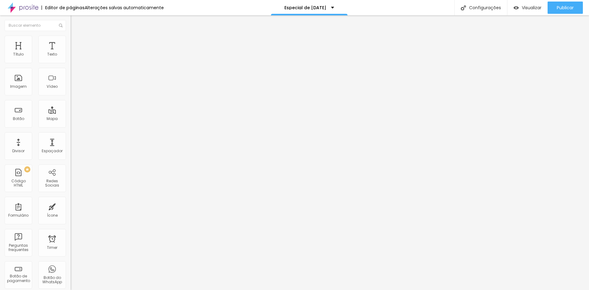
type input "26"
type input "25"
click at [71, 146] on input "range" at bounding box center [91, 148] width 40 height 5
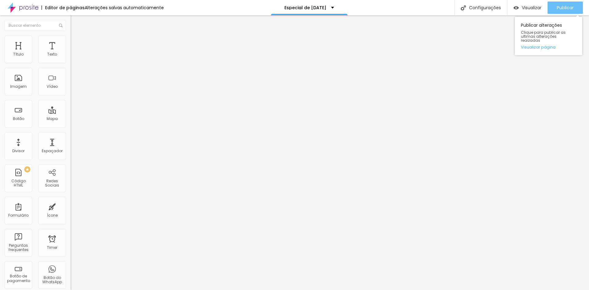
click at [560, 6] on span "Publicar" at bounding box center [565, 7] width 17 height 5
type input "26"
type input "27"
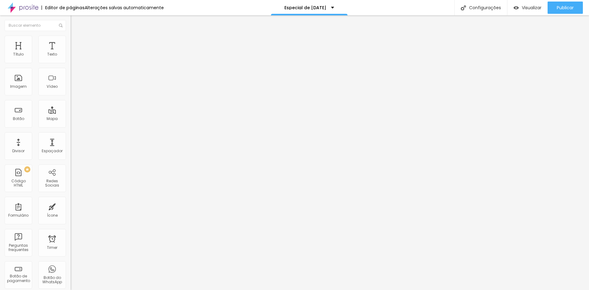
type input "28"
type input "29"
type input "30"
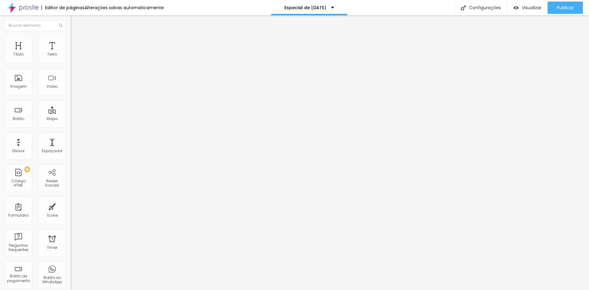
type input "30"
type input "31"
type input "32"
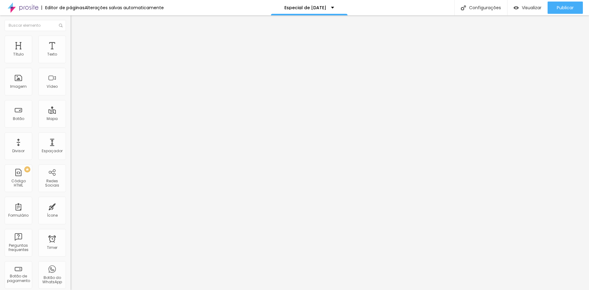
click at [71, 146] on input "range" at bounding box center [91, 148] width 40 height 5
click at [558, 8] on span "Publicar" at bounding box center [565, 7] width 17 height 5
type input "35"
type input "36"
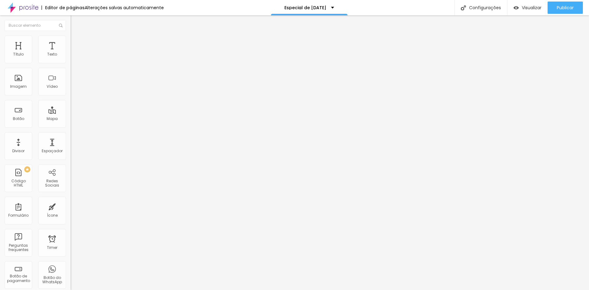
type input "36"
click at [71, 146] on input "range" at bounding box center [91, 148] width 40 height 5
click at [522, 7] on span "Visualizar" at bounding box center [532, 7] width 20 height 5
click at [567, 6] on span "Publicar" at bounding box center [565, 7] width 17 height 5
click at [520, 8] on div "Visualizar" at bounding box center [522, 7] width 28 height 5
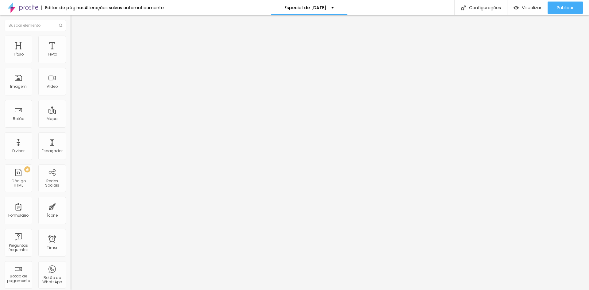
type input "29"
type input "27"
type input "26"
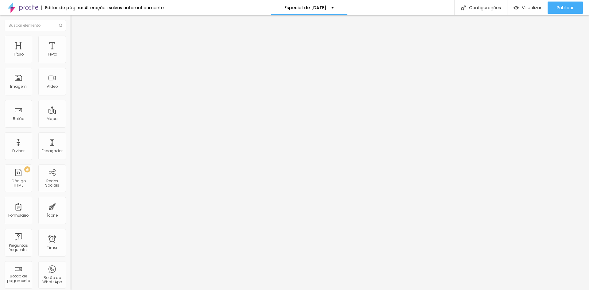
type input "26"
type input "25"
type input "23"
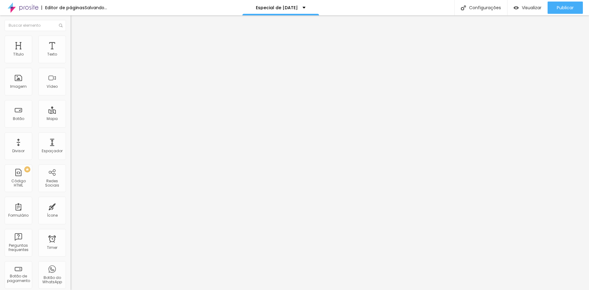
type input "22"
type input "21"
type input "20"
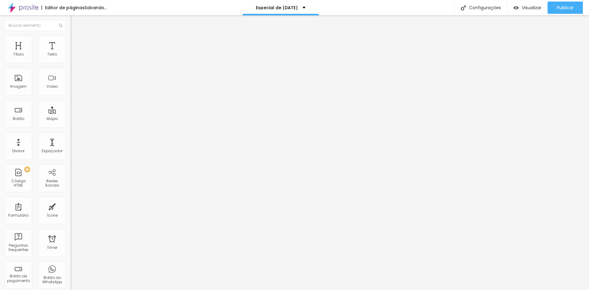
type input "20"
drag, startPoint x: 23, startPoint y: 129, endPoint x: 33, endPoint y: 117, distance: 15.7
click at [71, 146] on input "range" at bounding box center [91, 148] width 40 height 5
click at [71, 52] on span "Titulo 1" at bounding box center [81, 49] width 20 height 5
type input "17"
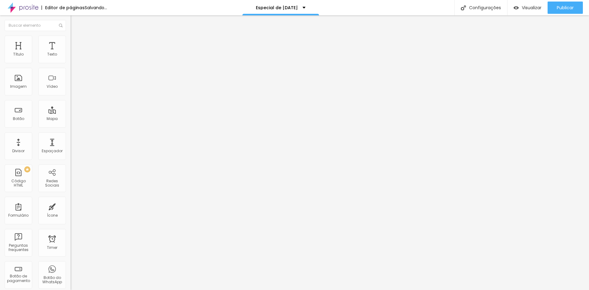
type input "17"
type input "16"
type input "15"
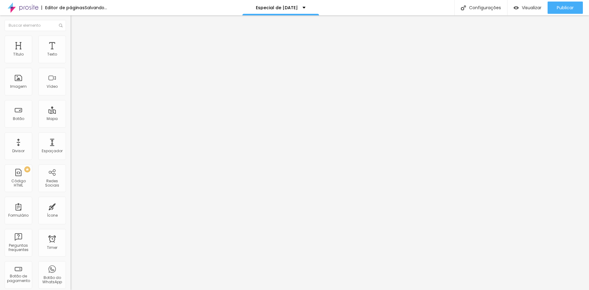
type input "14"
click at [71, 145] on input "range" at bounding box center [91, 147] width 40 height 5
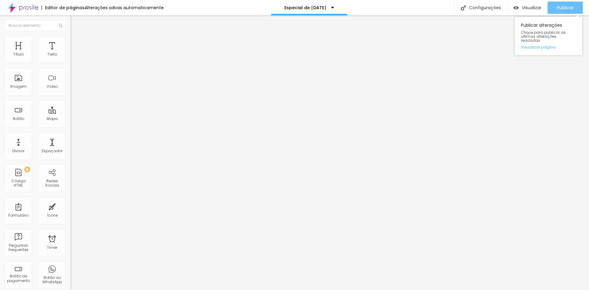
click at [561, 8] on span "Publicar" at bounding box center [565, 7] width 17 height 5
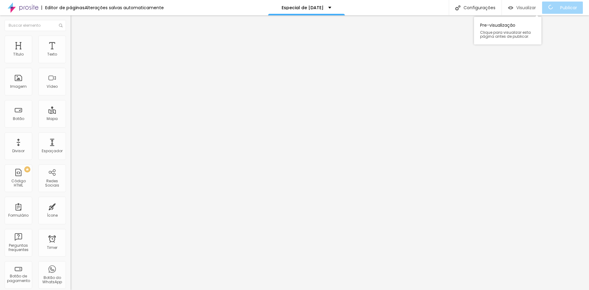
click at [528, 7] on span "Visualizar" at bounding box center [526, 7] width 20 height 5
type input "15"
type input "16"
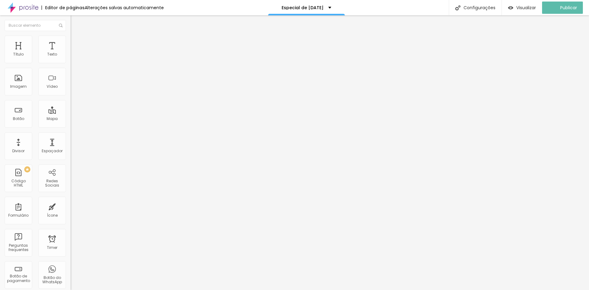
type input "17"
type input "18"
type input "19"
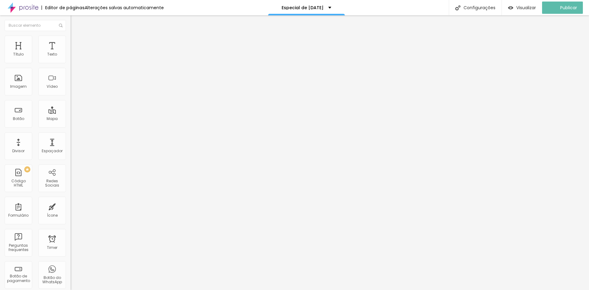
type input "19"
type input "20"
type input "21"
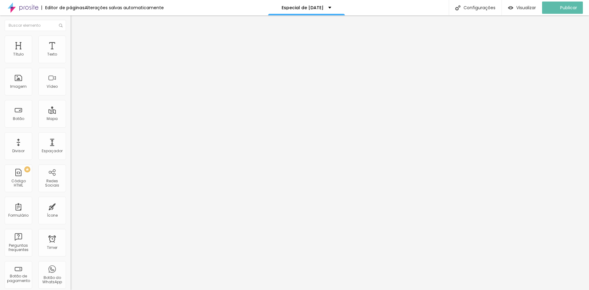
type input "22"
type input "23"
type input "24"
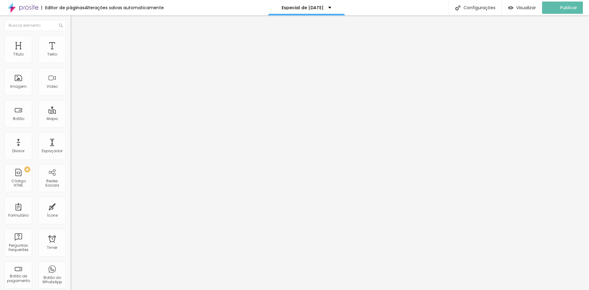
type input "24"
type input "25"
drag, startPoint x: 14, startPoint y: 129, endPoint x: 19, endPoint y: 129, distance: 5.2
type input "25"
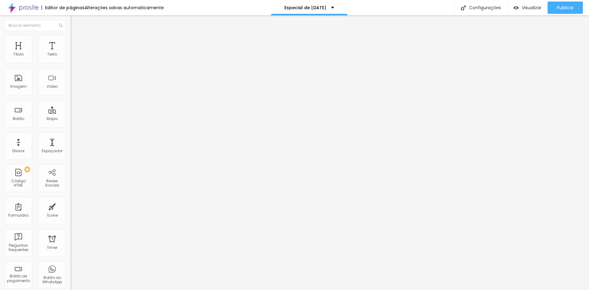
click at [71, 145] on input "range" at bounding box center [91, 147] width 40 height 5
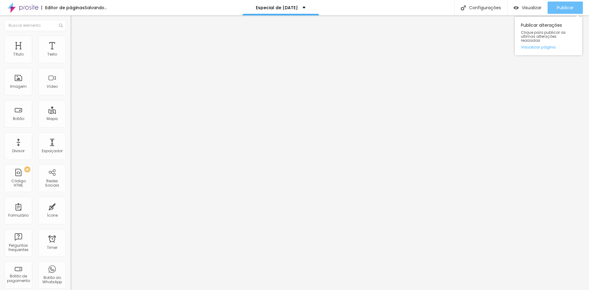
click at [560, 6] on span "Publicar" at bounding box center [565, 7] width 17 height 5
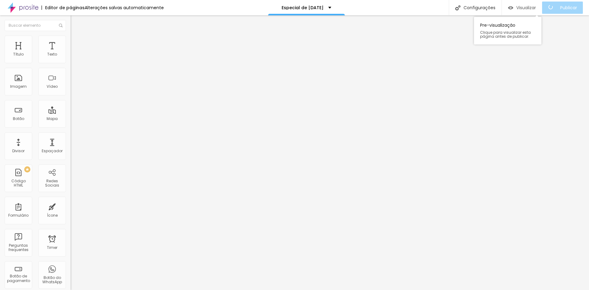
click at [526, 6] on span "Visualizar" at bounding box center [526, 7] width 20 height 5
click at [71, 58] on span "Titulo 2" at bounding box center [81, 54] width 20 height 8
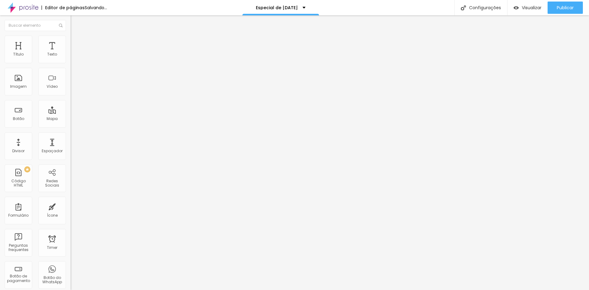
drag, startPoint x: 28, startPoint y: 153, endPoint x: 32, endPoint y: 153, distance: 4.0
click at [71, 232] on input "range" at bounding box center [91, 234] width 40 height 5
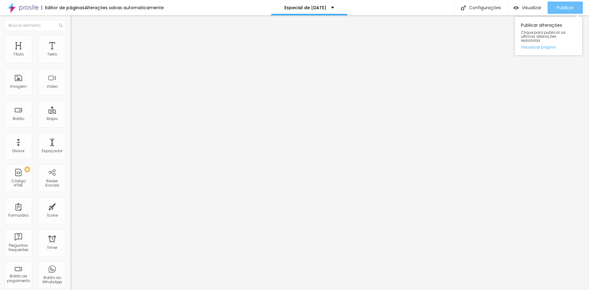
click at [566, 5] on span "Publicar" at bounding box center [565, 7] width 17 height 5
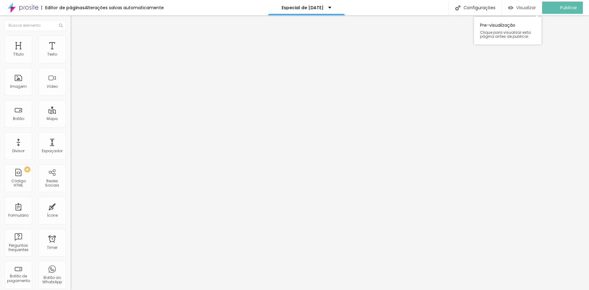
click at [526, 7] on span "Visualizar" at bounding box center [526, 7] width 20 height 5
click at [76, 59] on span "Titulo 2" at bounding box center [86, 55] width 20 height 8
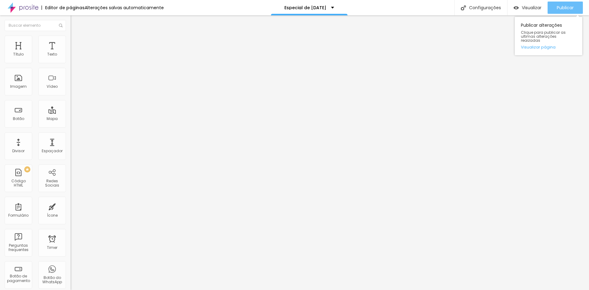
click at [559, 7] on span "Publicar" at bounding box center [565, 7] width 17 height 5
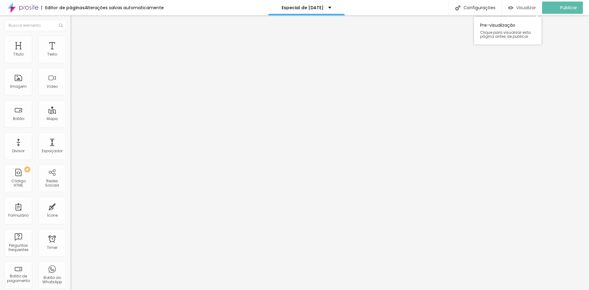
click at [527, 7] on span "Visualizar" at bounding box center [526, 7] width 20 height 5
click at [71, 145] on input "range" at bounding box center [91, 147] width 40 height 5
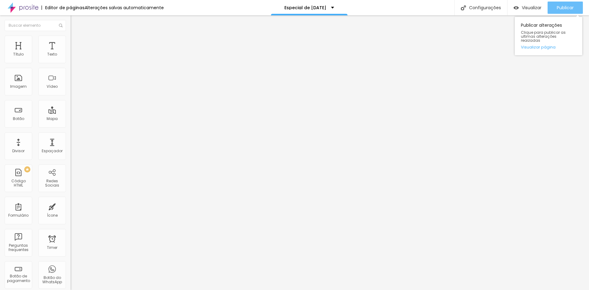
click at [564, 7] on span "Publicar" at bounding box center [565, 7] width 17 height 5
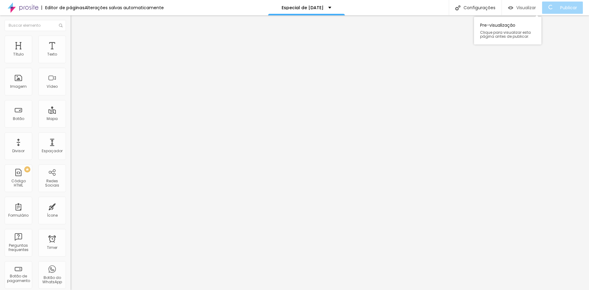
click at [526, 7] on span "Visualizar" at bounding box center [526, 7] width 20 height 5
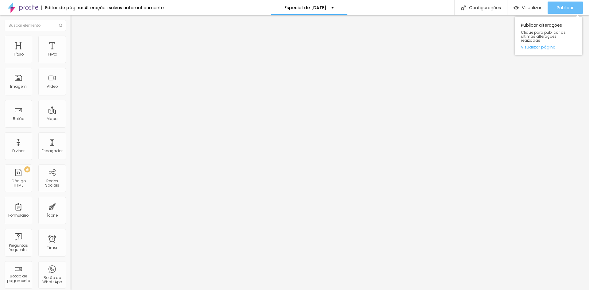
click at [566, 7] on span "Publicar" at bounding box center [565, 7] width 17 height 5
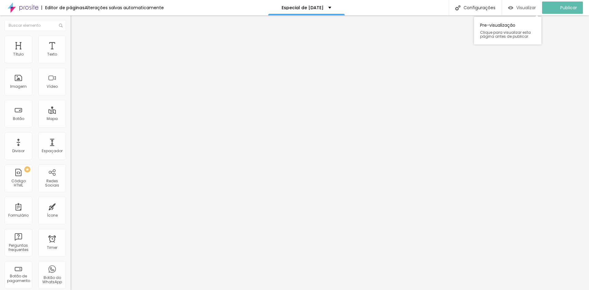
click at [524, 8] on span "Visualizar" at bounding box center [526, 7] width 20 height 5
click at [71, 145] on input "range" at bounding box center [91, 147] width 40 height 5
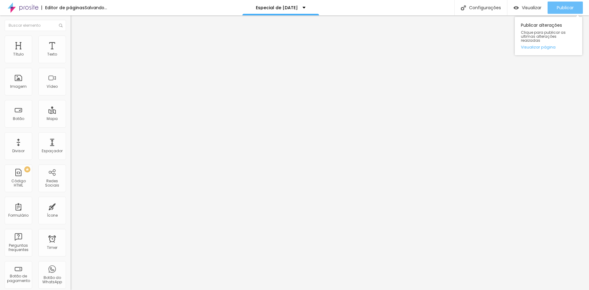
click at [569, 5] on span "Publicar" at bounding box center [565, 7] width 17 height 5
click at [71, 145] on input "range" at bounding box center [91, 147] width 40 height 5
click at [560, 12] on div "Publicar" at bounding box center [565, 8] width 17 height 12
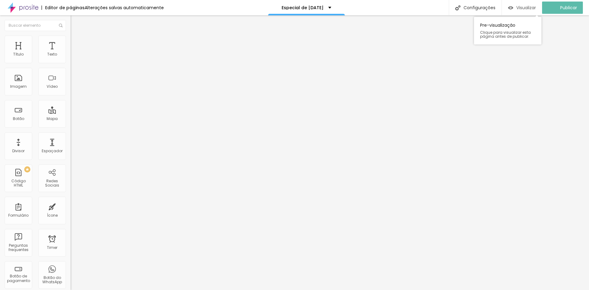
click at [532, 7] on span "Visualizar" at bounding box center [526, 7] width 20 height 5
click at [76, 41] on span "Estilo" at bounding box center [81, 39] width 10 height 5
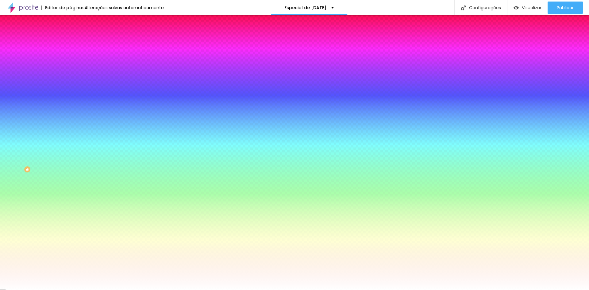
click at [71, 42] on img at bounding box center [74, 45] width 6 height 6
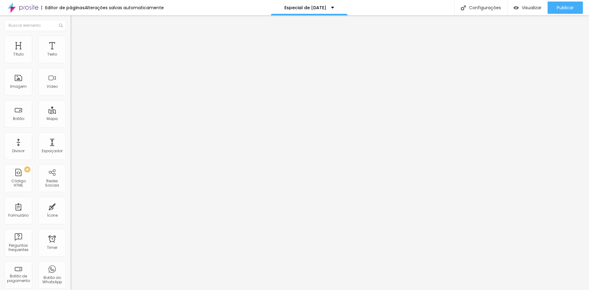
click at [71, 36] on li "Conteúdo" at bounding box center [106, 32] width 71 height 6
click at [71, 38] on ul "Conteúdo Estilo Avançado" at bounding box center [106, 38] width 71 height 18
click at [71, 40] on li "Estilo" at bounding box center [106, 39] width 71 height 6
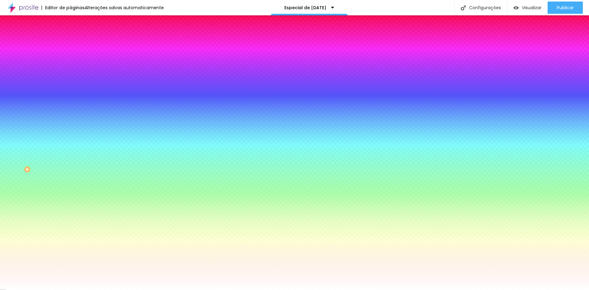
click at [71, 35] on img at bounding box center [74, 32] width 6 height 6
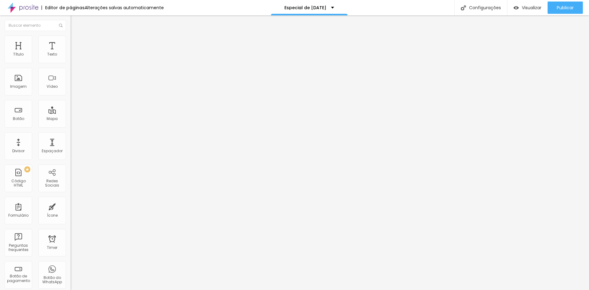
click at [71, 56] on div "Modo Encaixotado Encaixotado Completo" at bounding box center [106, 56] width 71 height 17
click at [71, 56] on span "Encaixotado" at bounding box center [83, 53] width 24 height 5
click at [71, 65] on span "Completo" at bounding box center [80, 62] width 19 height 5
click at [562, 5] on span "Publicar" at bounding box center [565, 7] width 17 height 5
click at [534, 8] on span "Visualizar" at bounding box center [526, 7] width 20 height 5
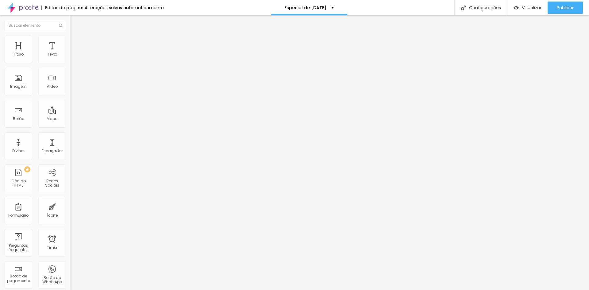
click at [75, 23] on div "Editar Título" at bounding box center [92, 22] width 35 height 5
click at [71, 39] on img at bounding box center [74, 39] width 6 height 6
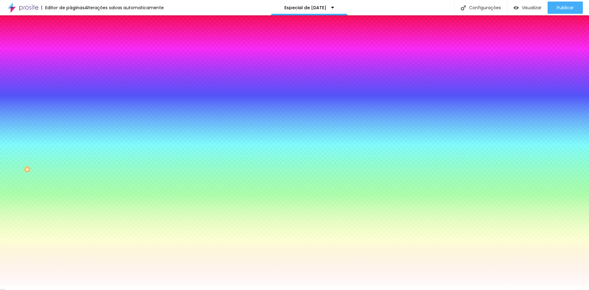
click at [71, 42] on li "Avançado" at bounding box center [106, 45] width 71 height 6
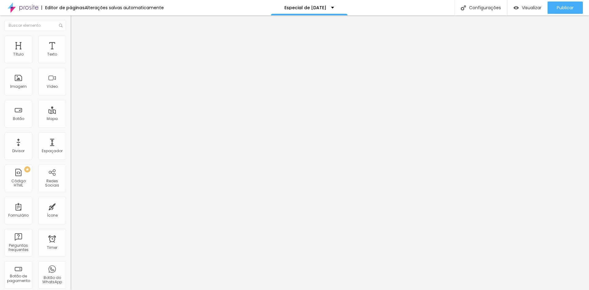
click at [71, 35] on img at bounding box center [74, 32] width 6 height 6
click at [71, 56] on span "Completo" at bounding box center [80, 53] width 19 height 5
click at [71, 59] on span "Encaixotado" at bounding box center [83, 56] width 24 height 5
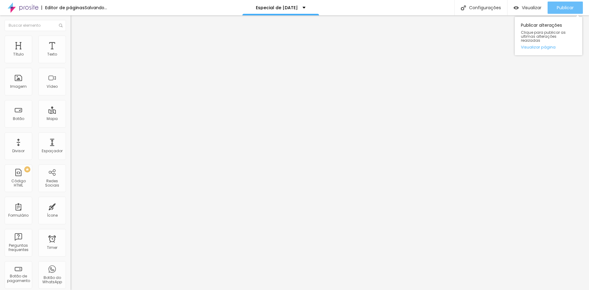
click at [558, 7] on span "Publicar" at bounding box center [565, 7] width 17 height 5
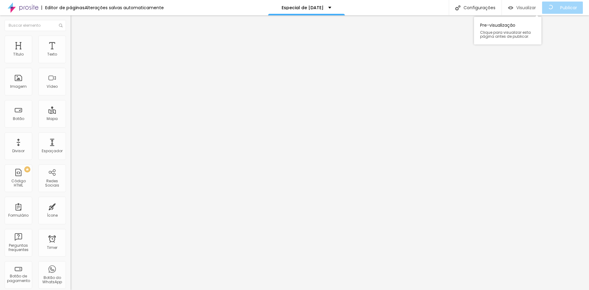
click at [528, 6] on span "Visualizar" at bounding box center [526, 7] width 20 height 5
